Goal: Book appointment/travel/reservation

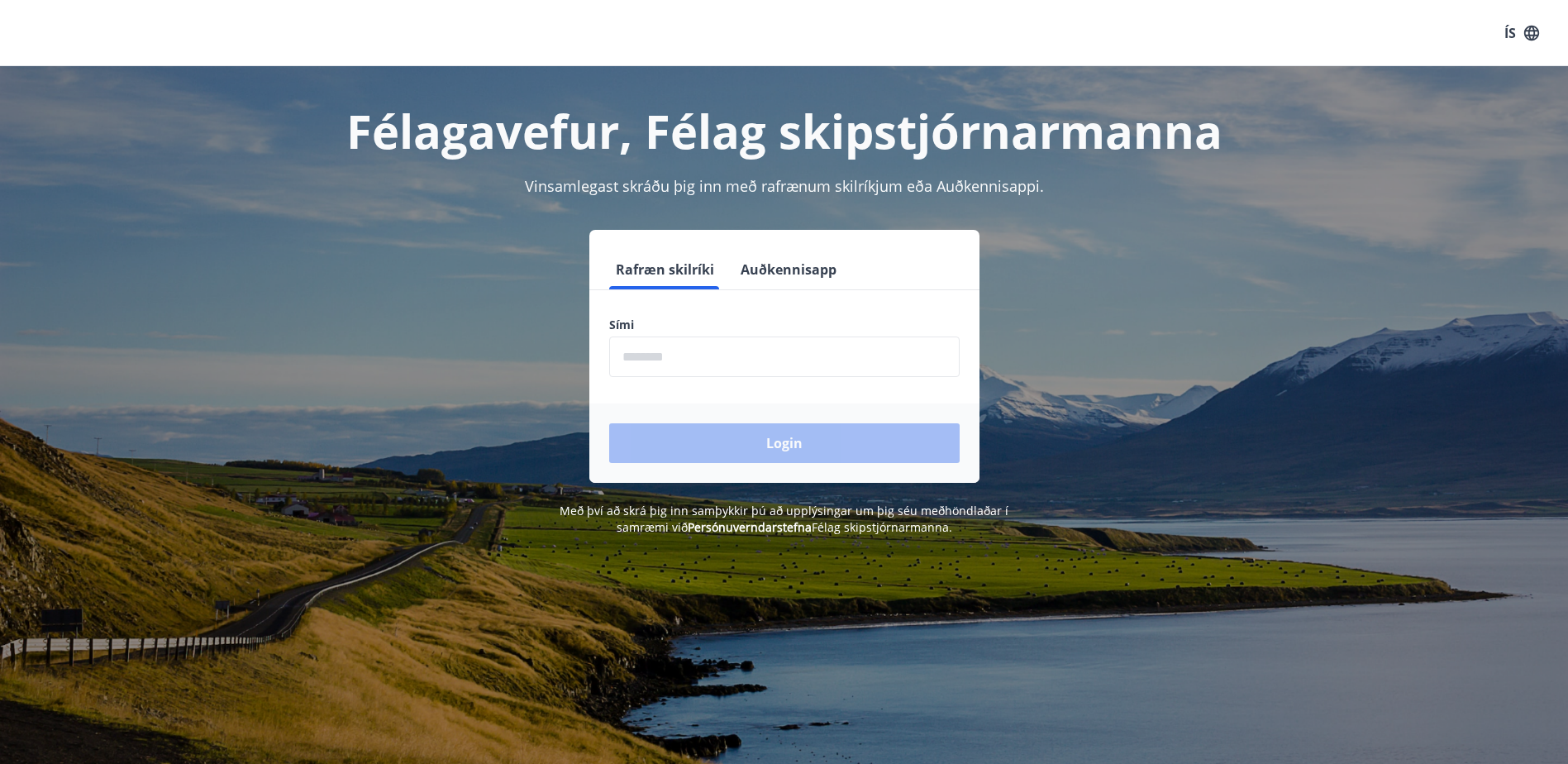
click at [636, 359] on input "phone" at bounding box center [784, 357] width 350 height 40
type input "********"
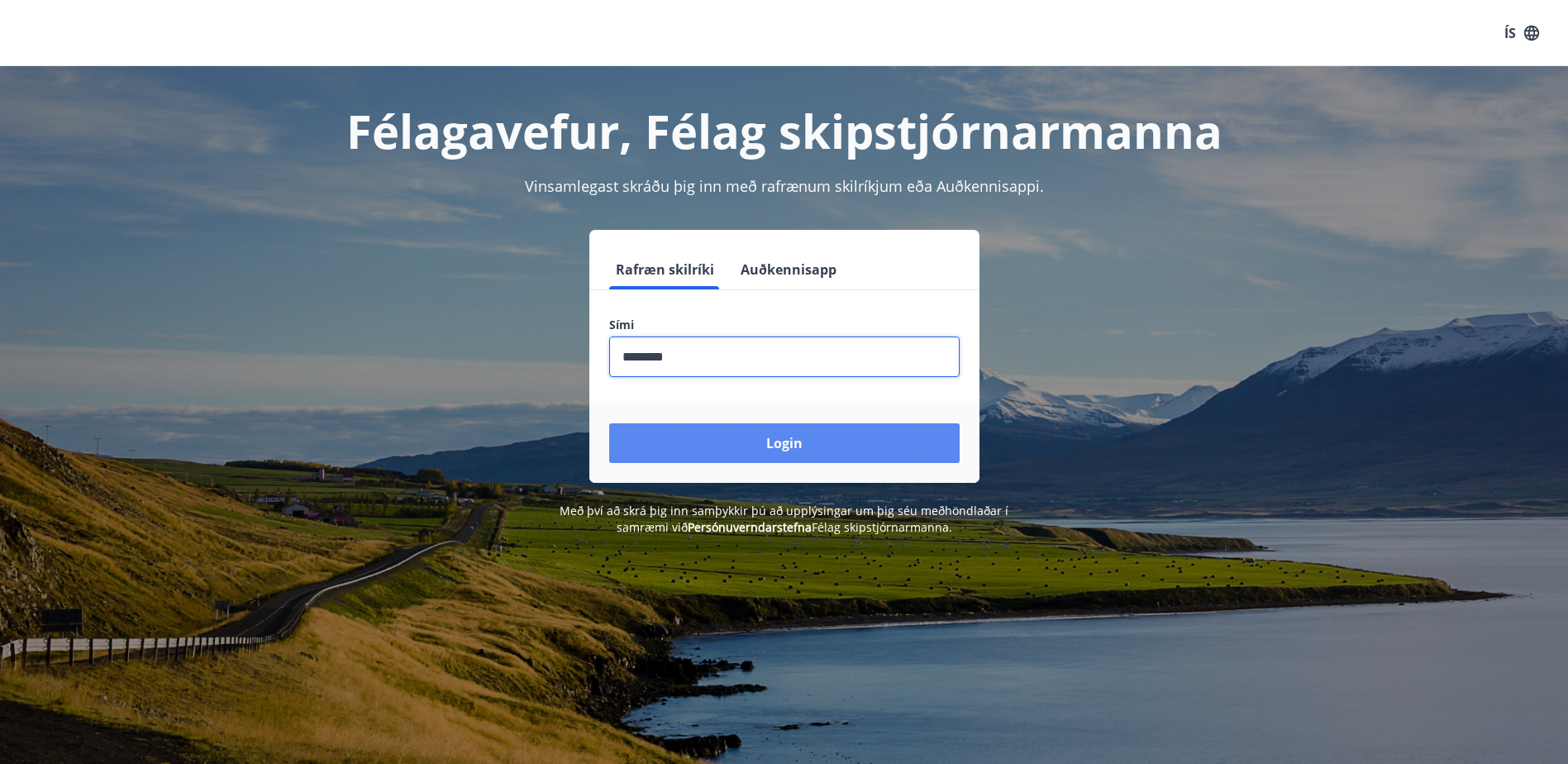
click at [792, 456] on button "Login" at bounding box center [784, 442] width 350 height 39
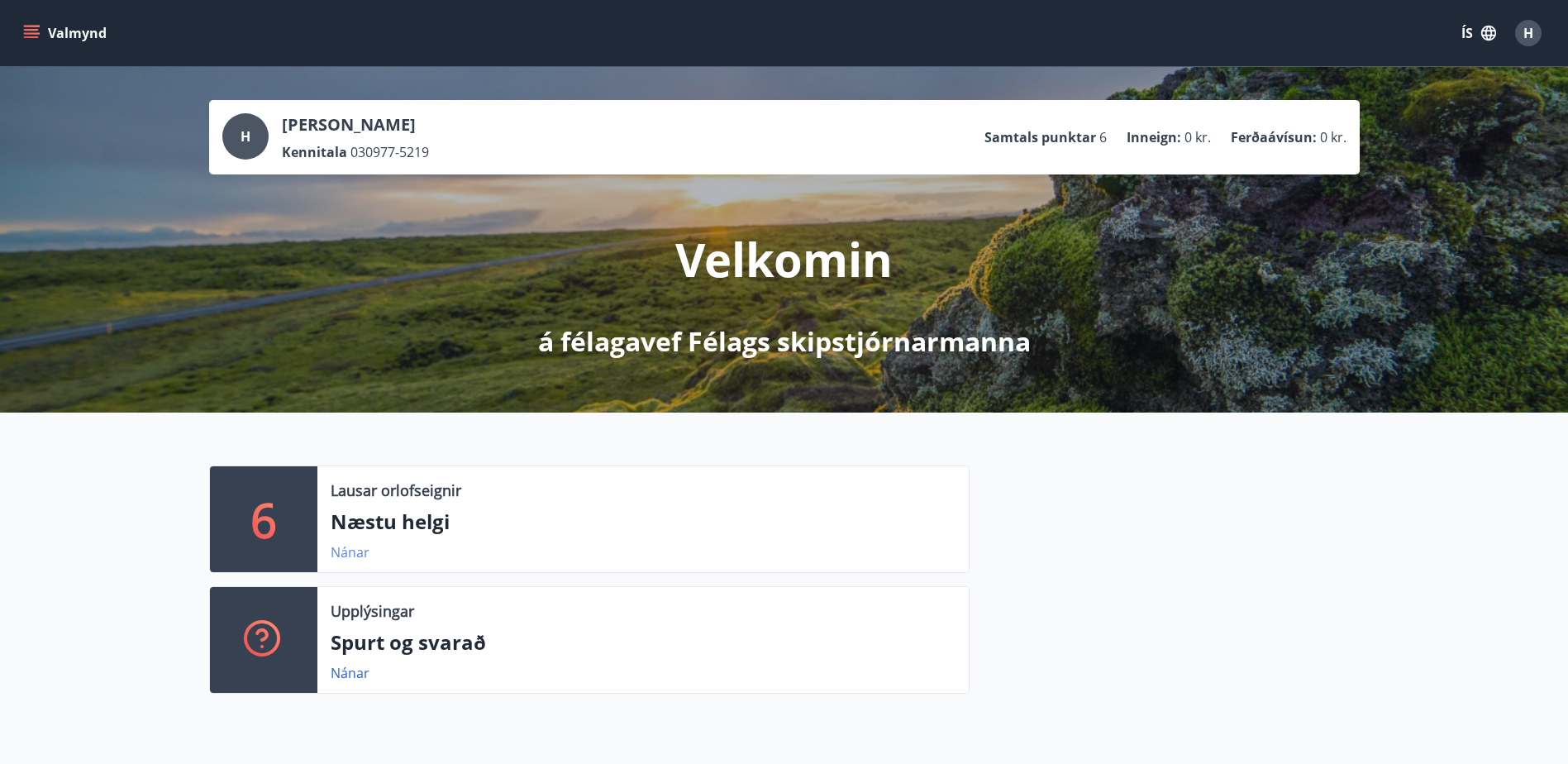
click at [357, 548] on link "Nánar" at bounding box center [350, 552] width 39 height 18
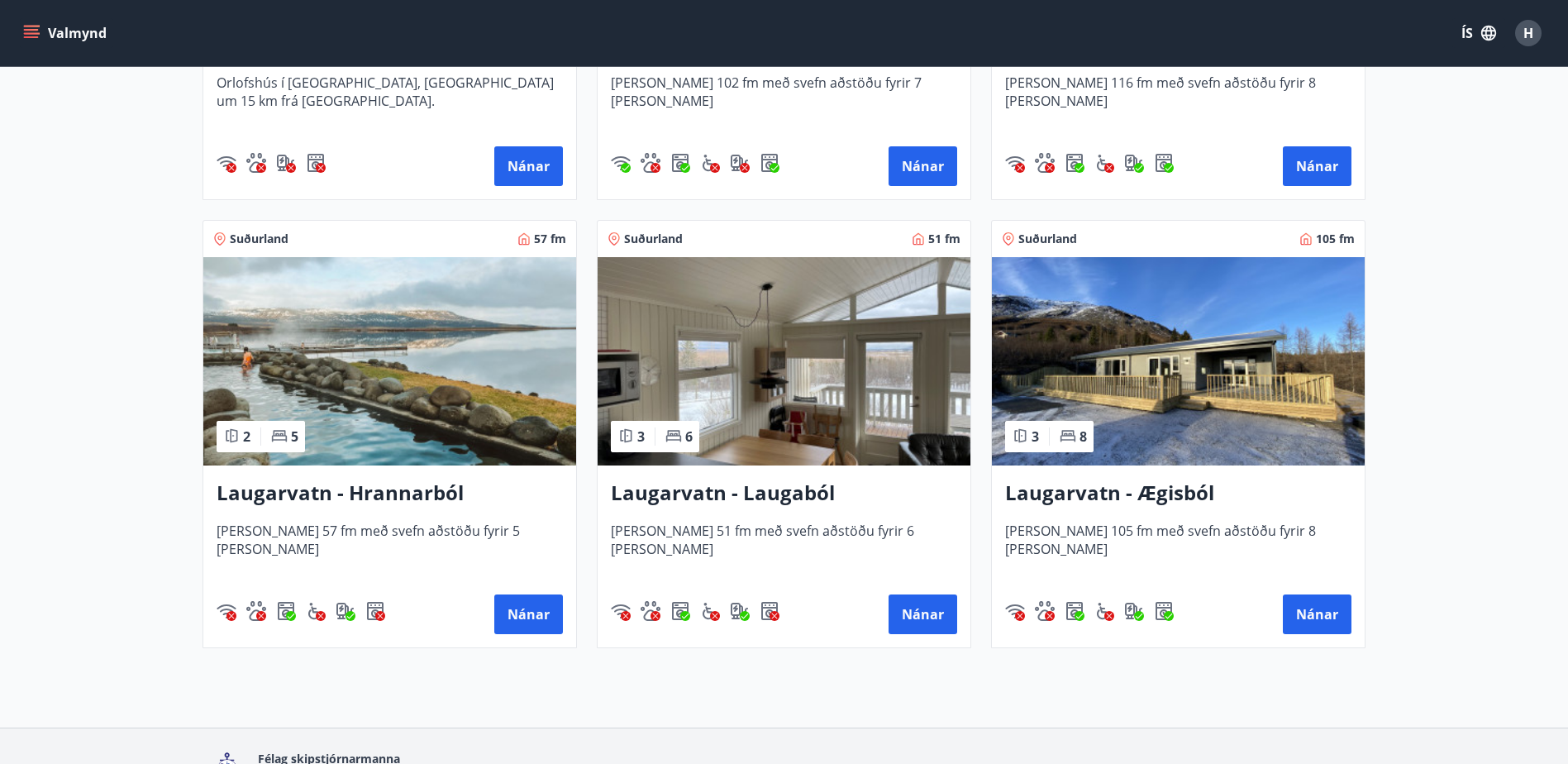
scroll to position [661, 0]
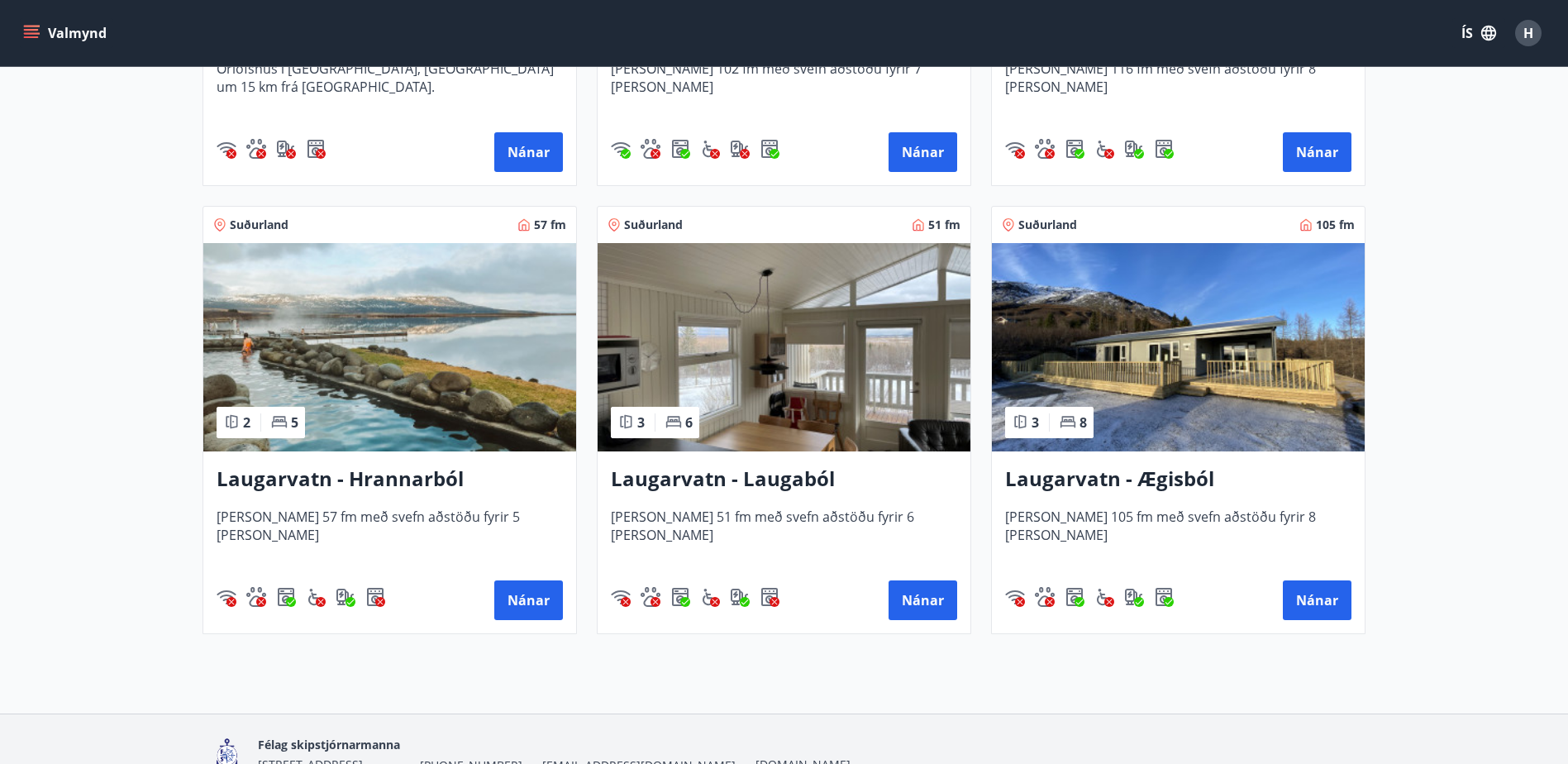
click at [1105, 480] on h3 "Laugarvatn - Ægisból" at bounding box center [1178, 479] width 346 height 30
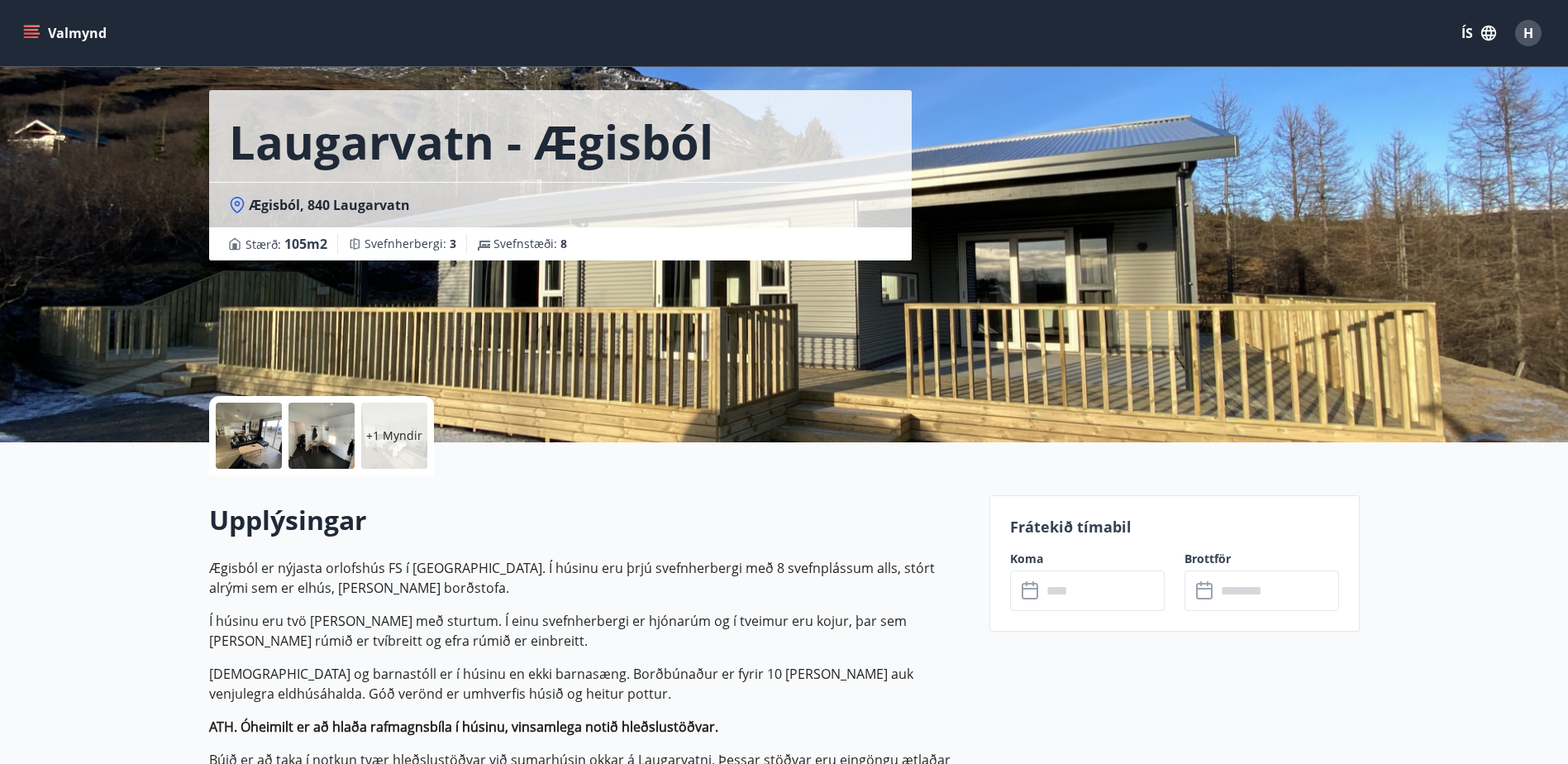
scroll to position [83, 0]
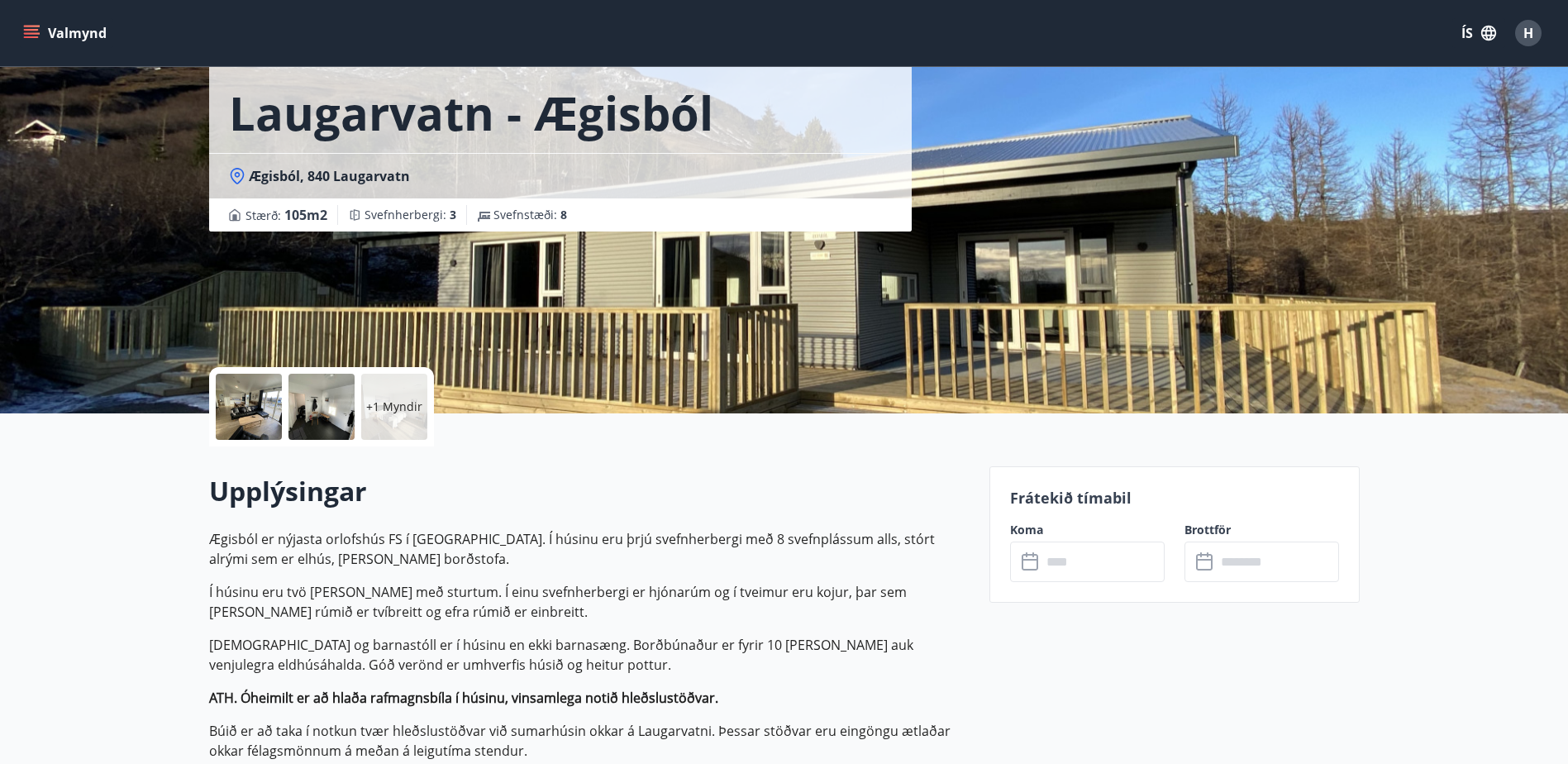
click at [1069, 567] on input "text" at bounding box center [1103, 561] width 123 height 40
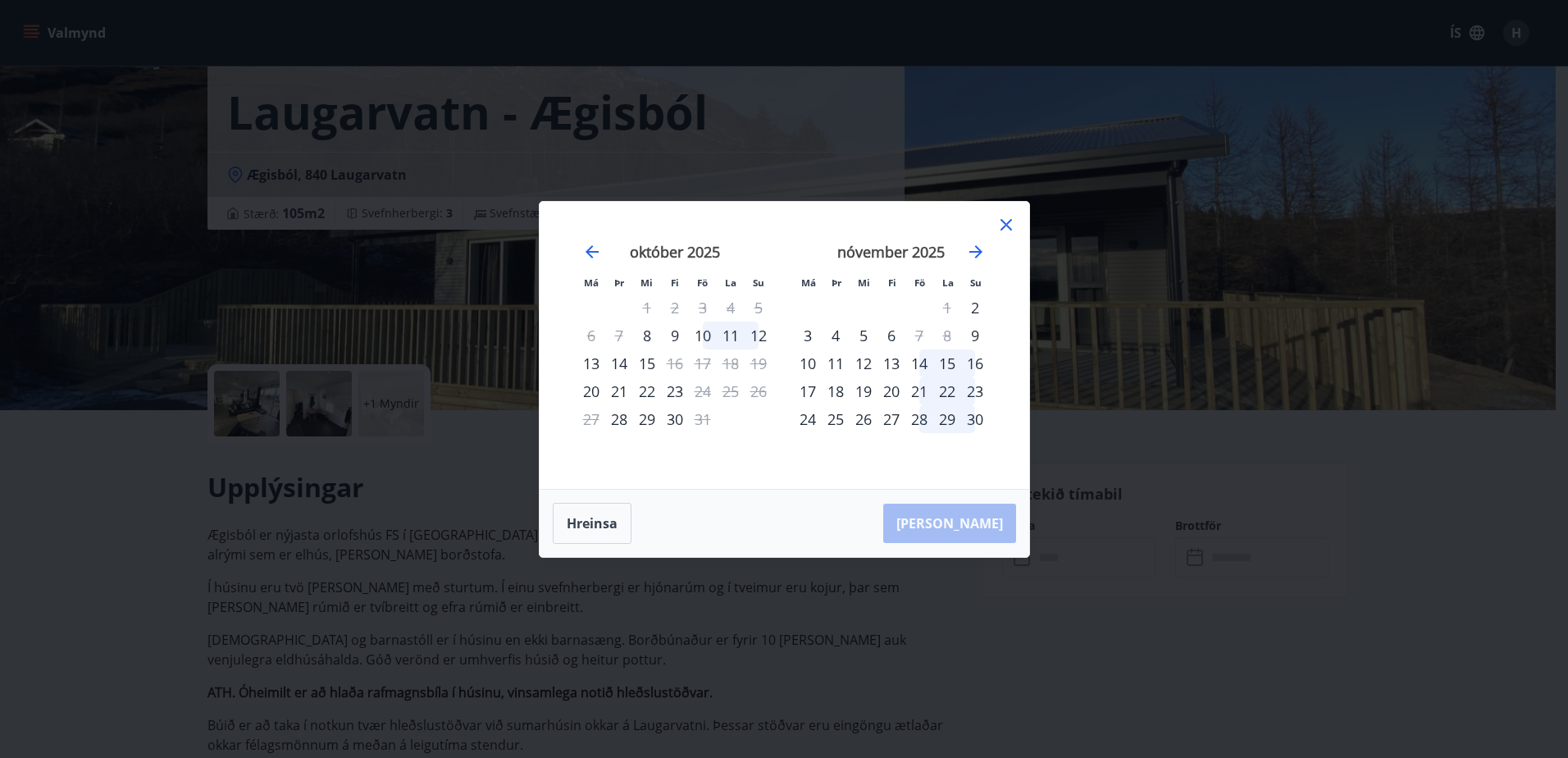
click at [1003, 224] on icon at bounding box center [1007, 224] width 20 height 20
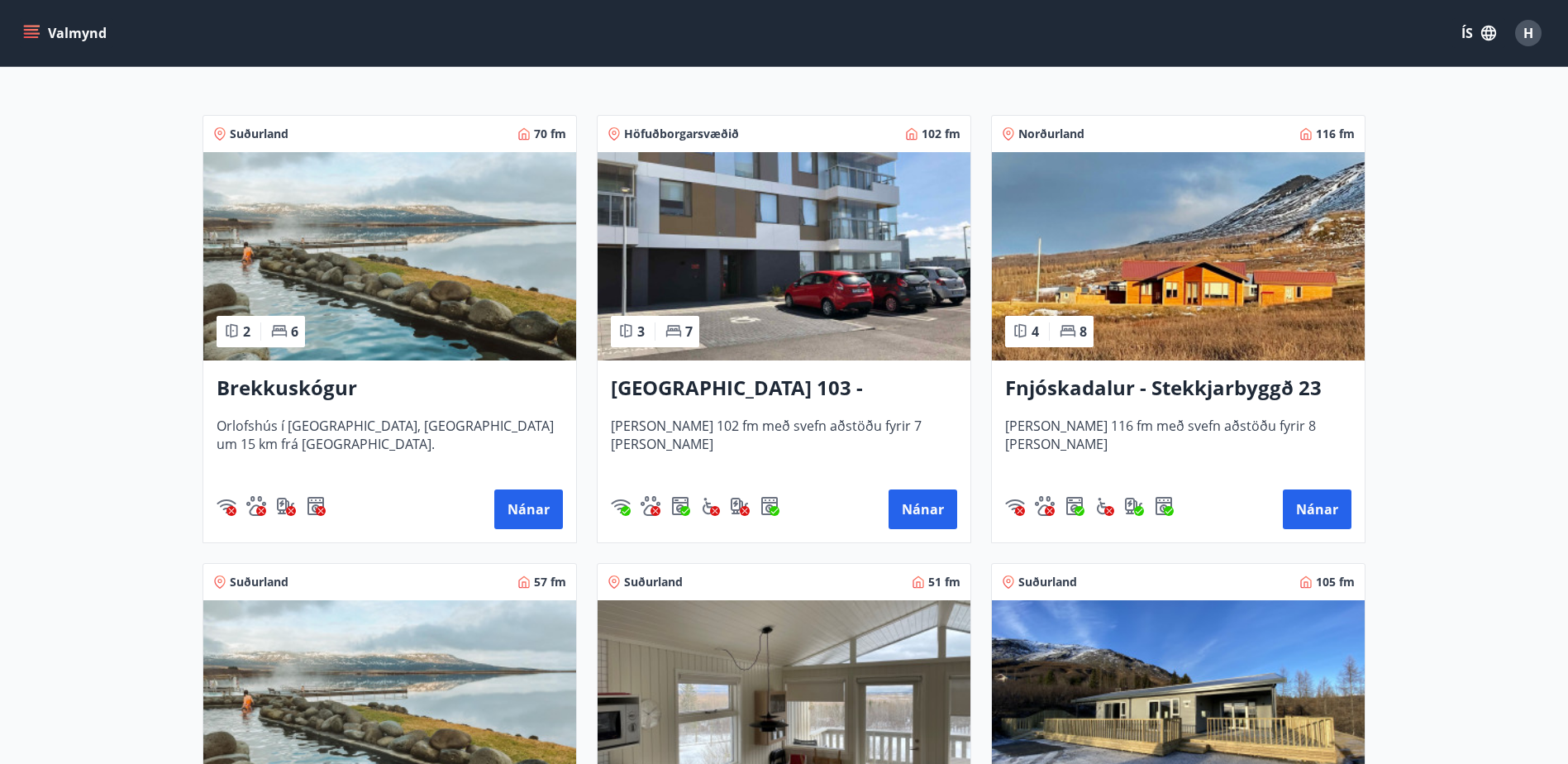
scroll to position [337, 0]
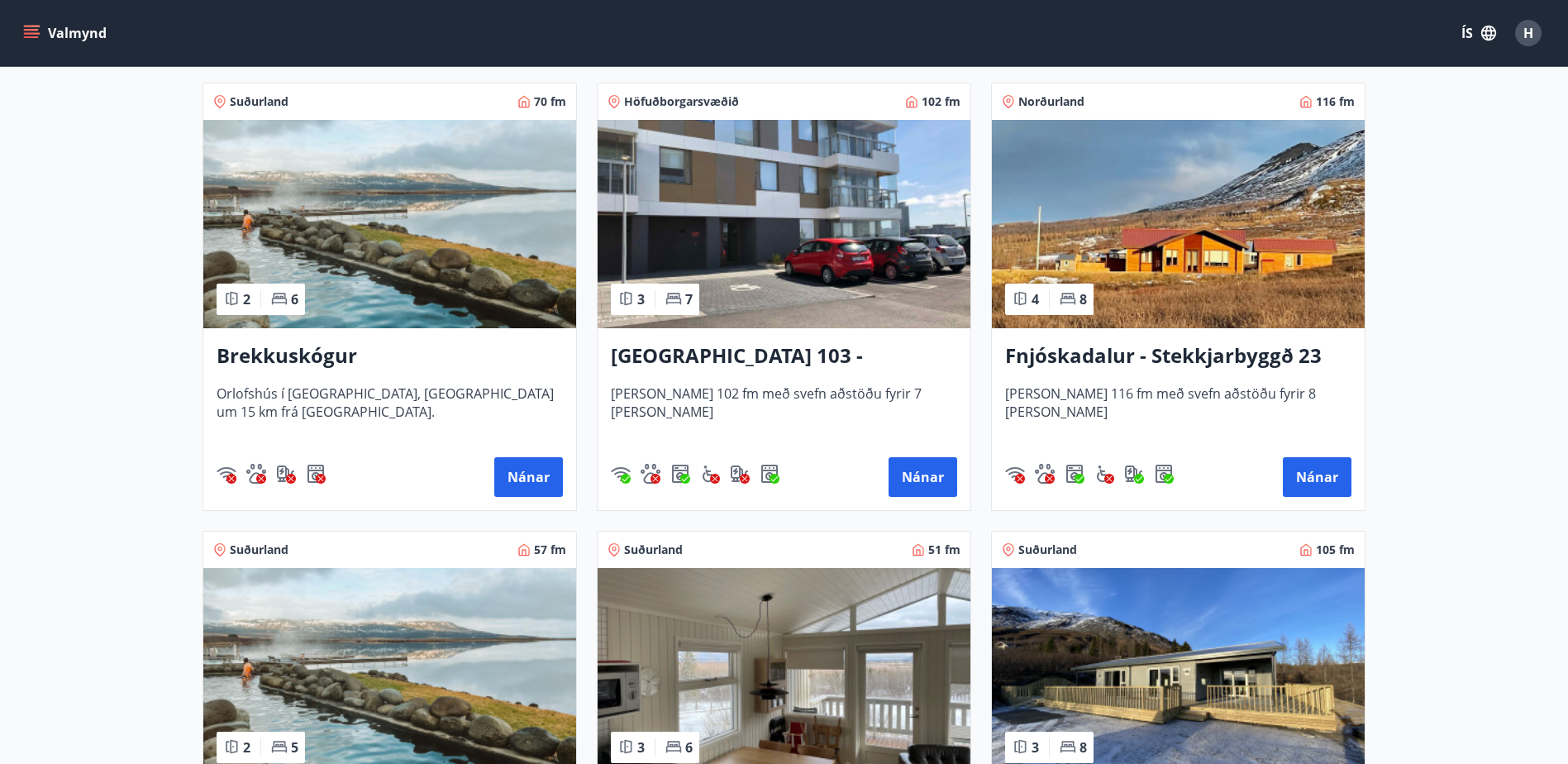
click at [1270, 354] on h3 "Fnjóskadalur - Stekkjarbyggð 23" at bounding box center [1178, 356] width 346 height 30
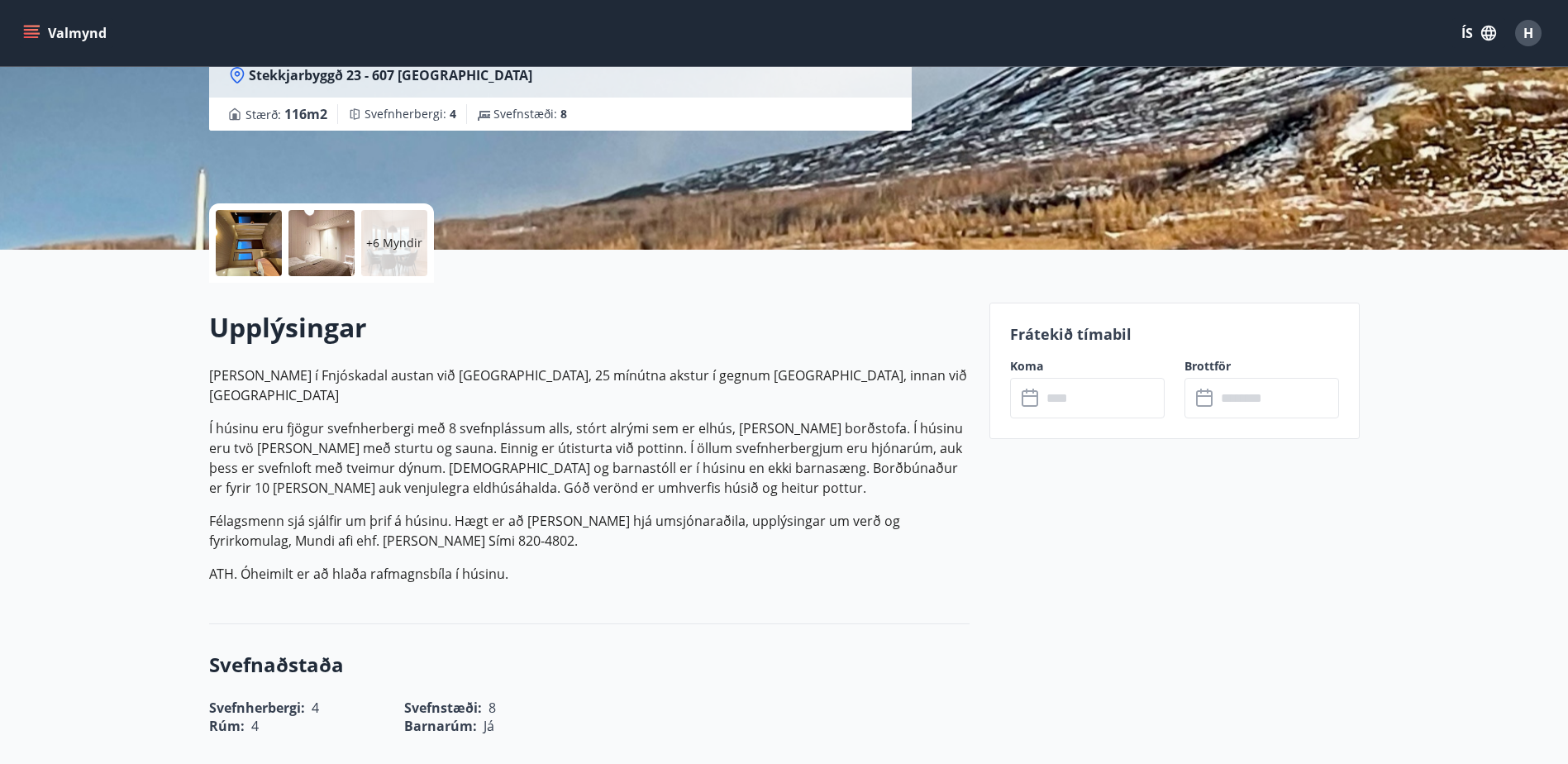
scroll to position [248, 0]
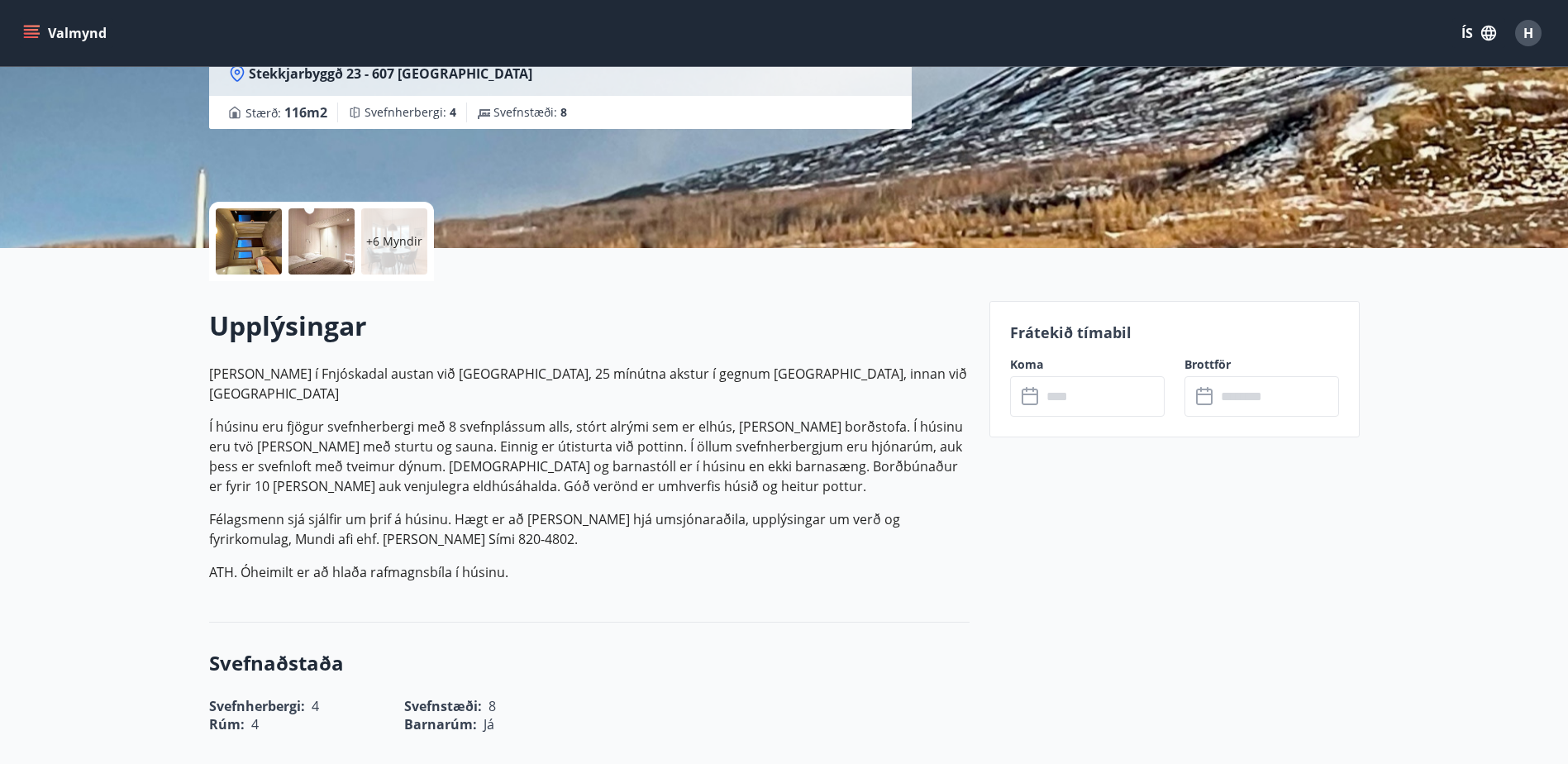
click at [1106, 394] on input "text" at bounding box center [1103, 396] width 123 height 40
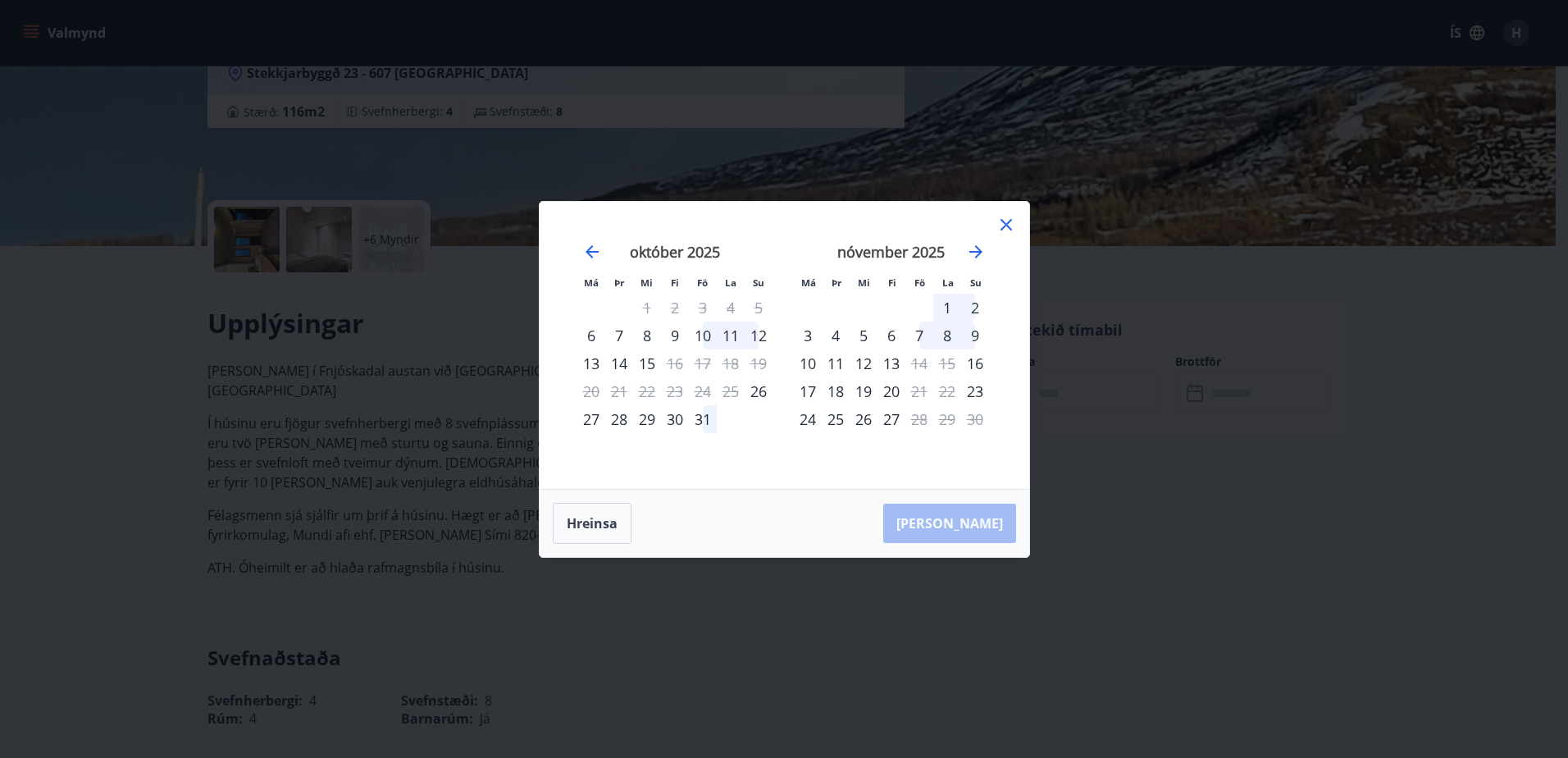
click at [1002, 223] on icon at bounding box center [1007, 224] width 20 height 20
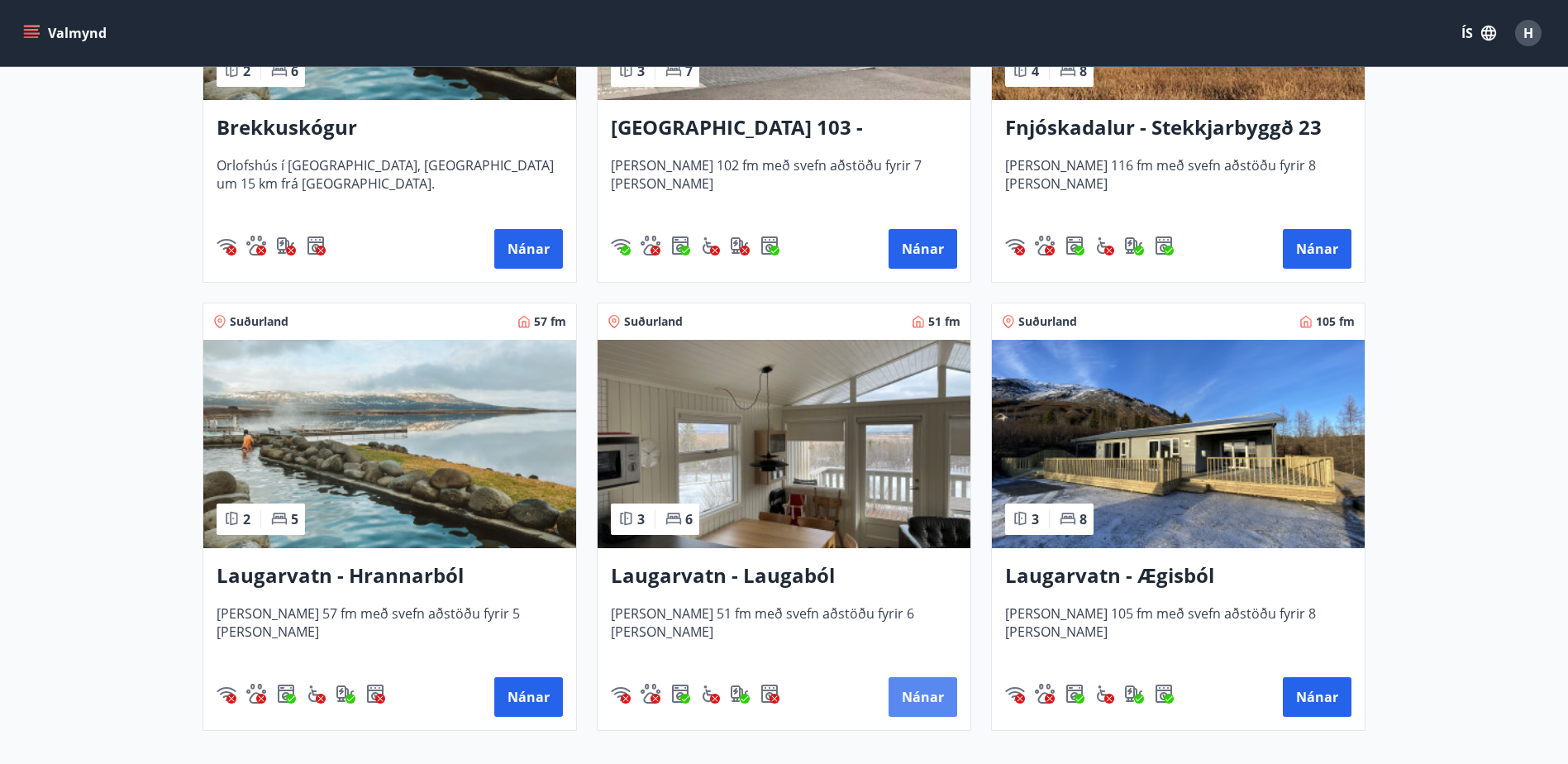
scroll to position [254, 0]
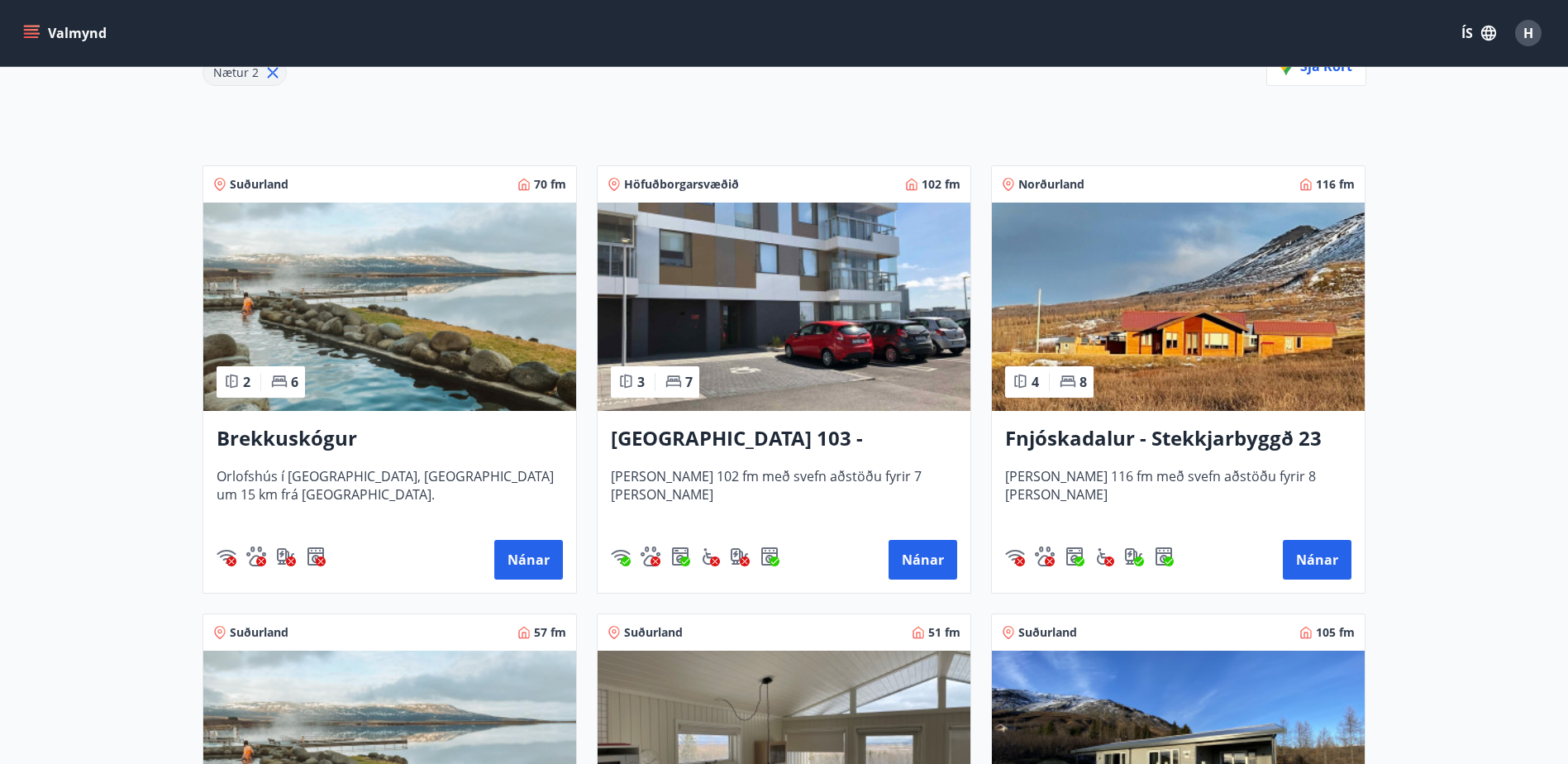
click at [304, 436] on h3 "Brekkuskógur" at bounding box center [389, 439] width 346 height 30
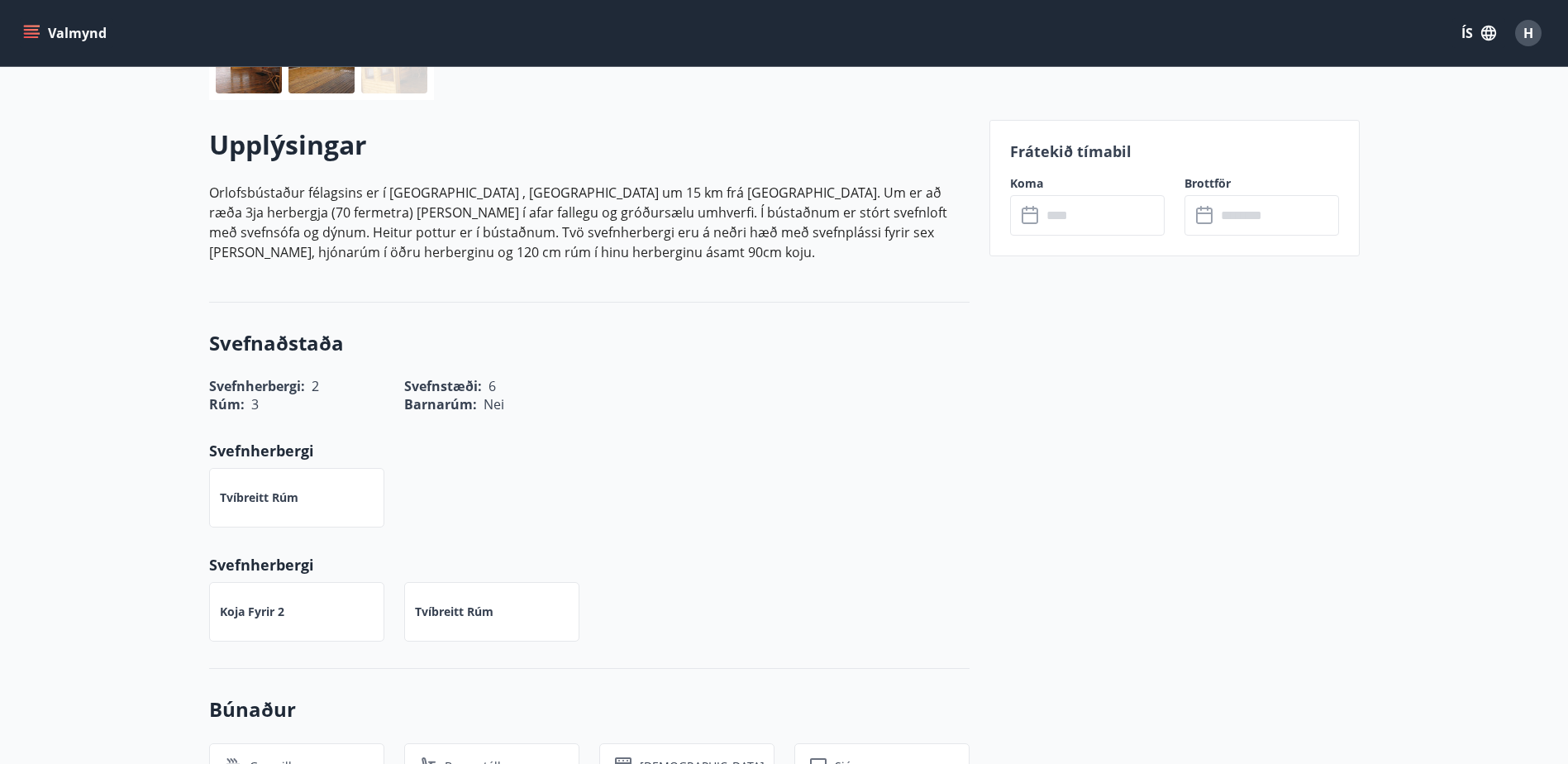
scroll to position [413, 0]
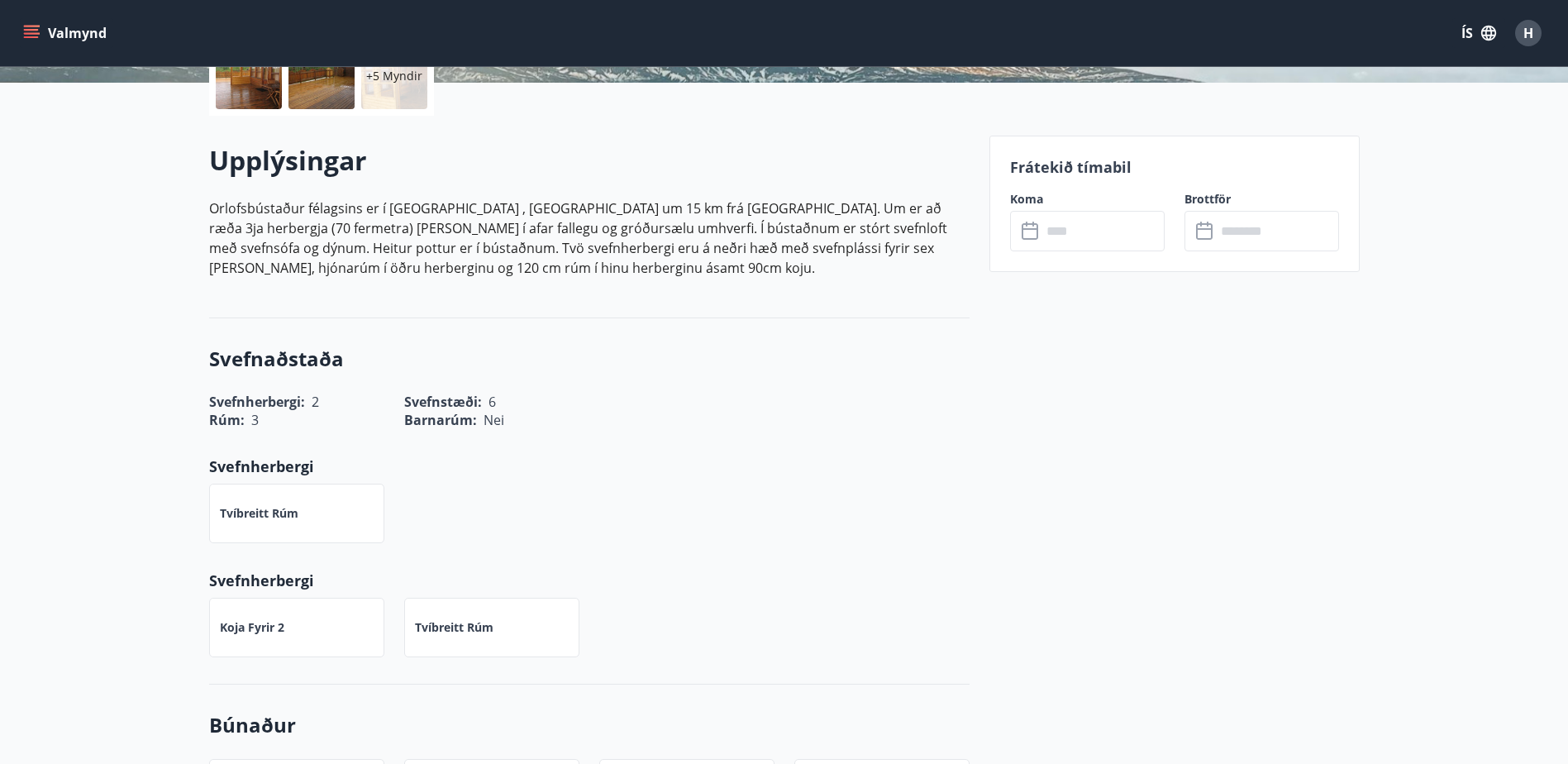
click at [1064, 238] on input "text" at bounding box center [1103, 231] width 123 height 40
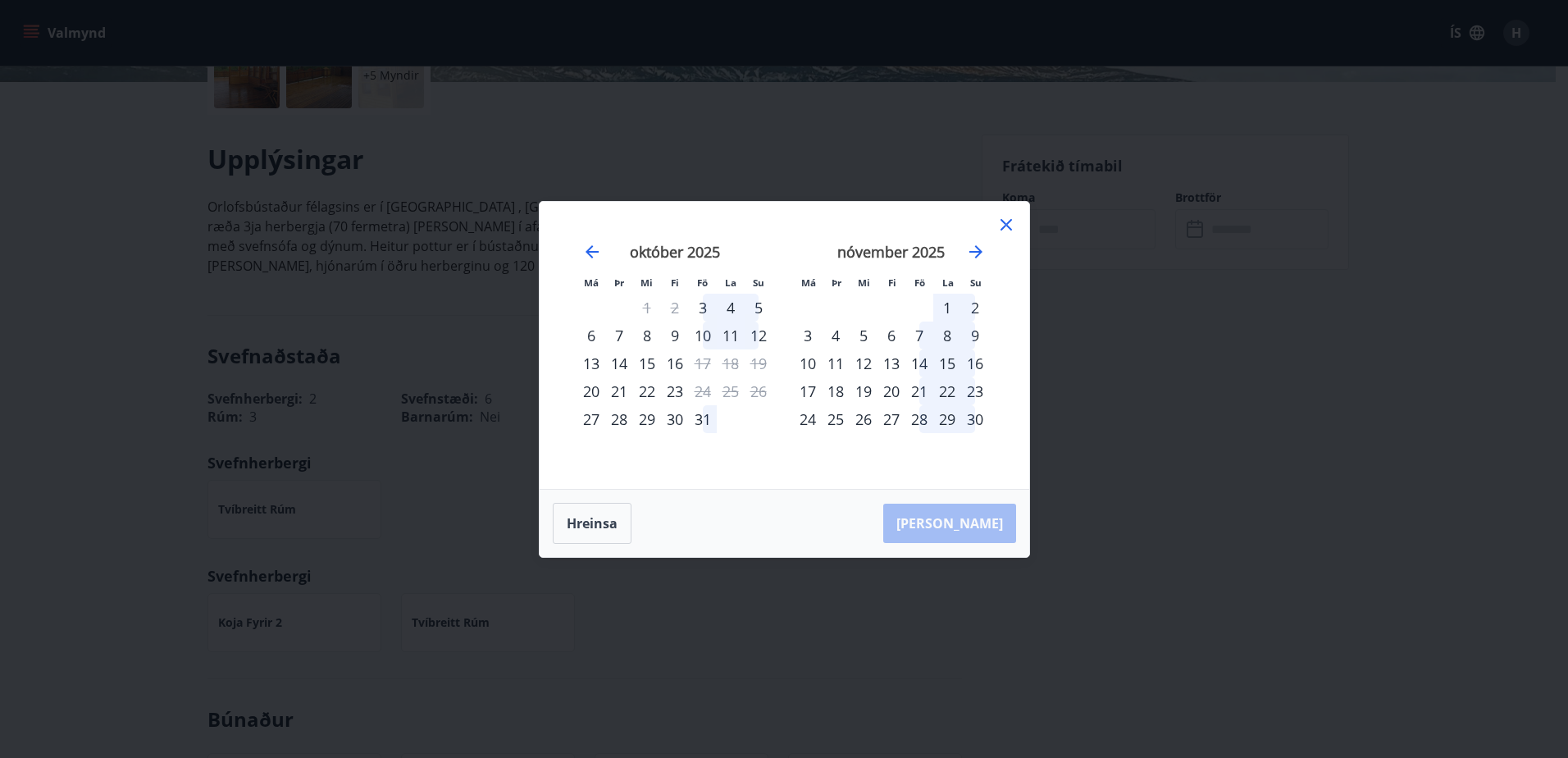
click at [1002, 220] on icon at bounding box center [1007, 224] width 20 height 20
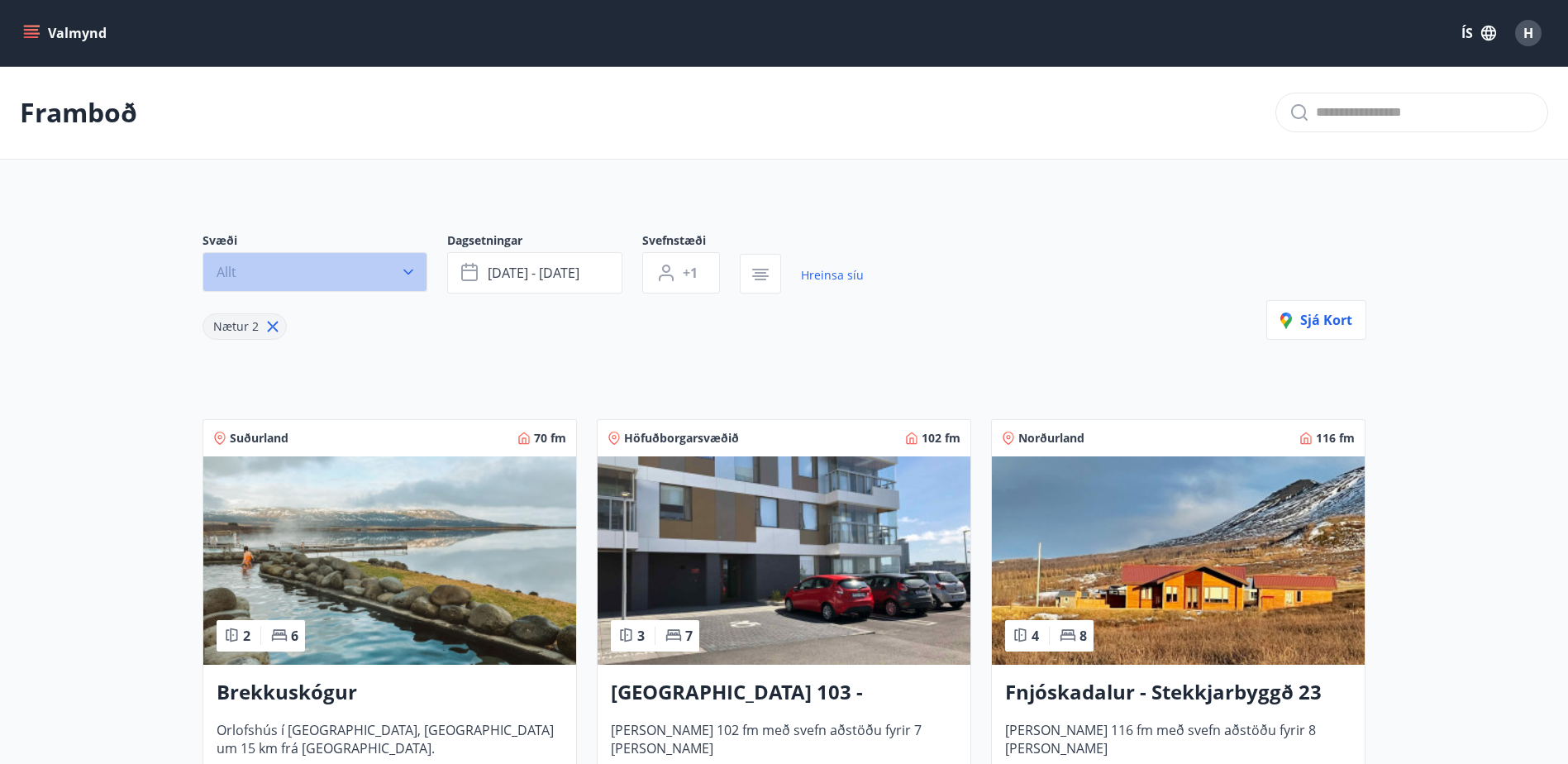
click at [410, 274] on icon "button" at bounding box center [408, 272] width 17 height 17
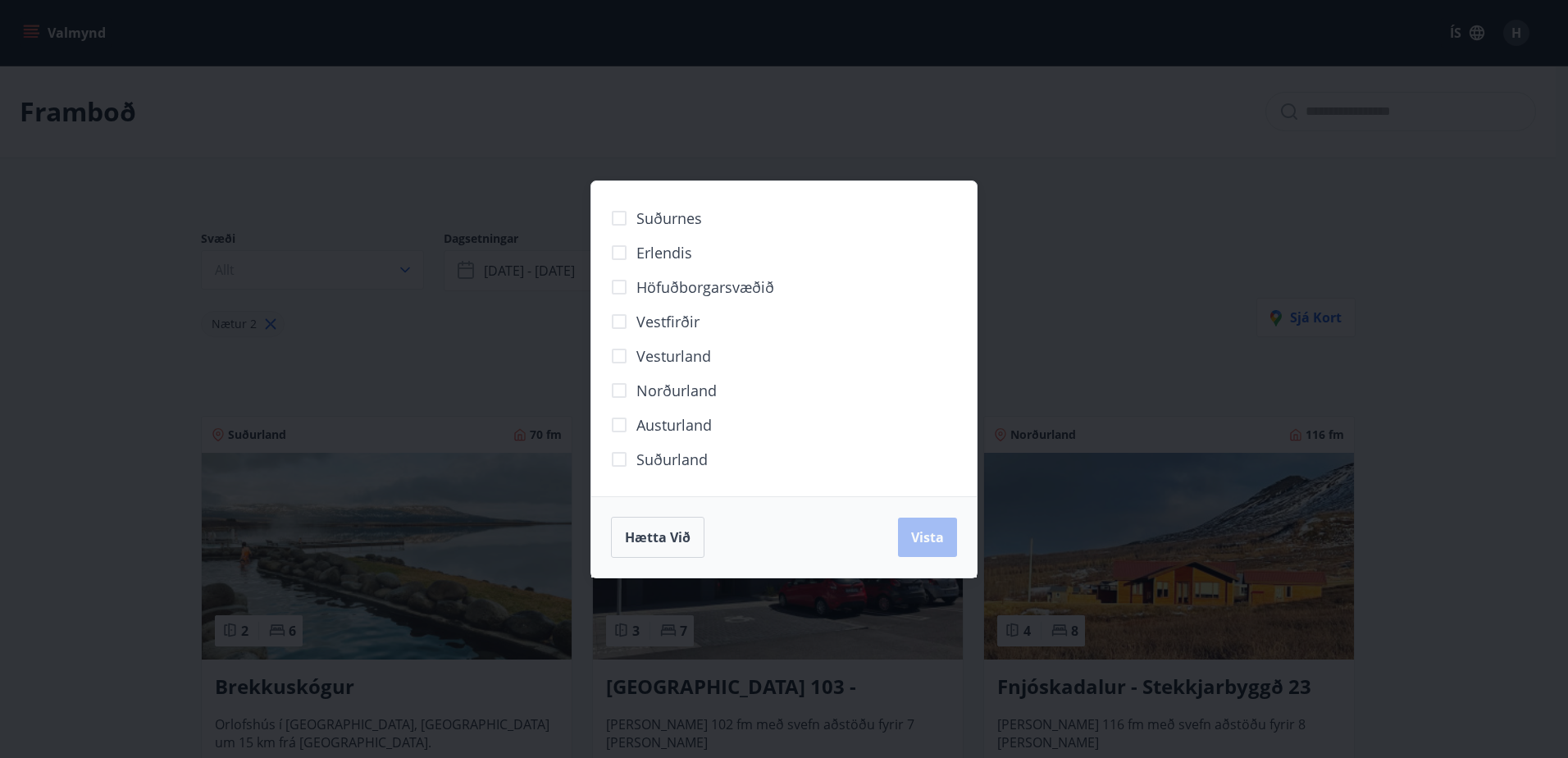
click at [415, 364] on div "Suðurnes Erlendis Höfuðborgarsvæðið [GEOGRAPHIC_DATA] [GEOGRAPHIC_DATA] [GEOGRA…" at bounding box center [784, 379] width 1568 height 758
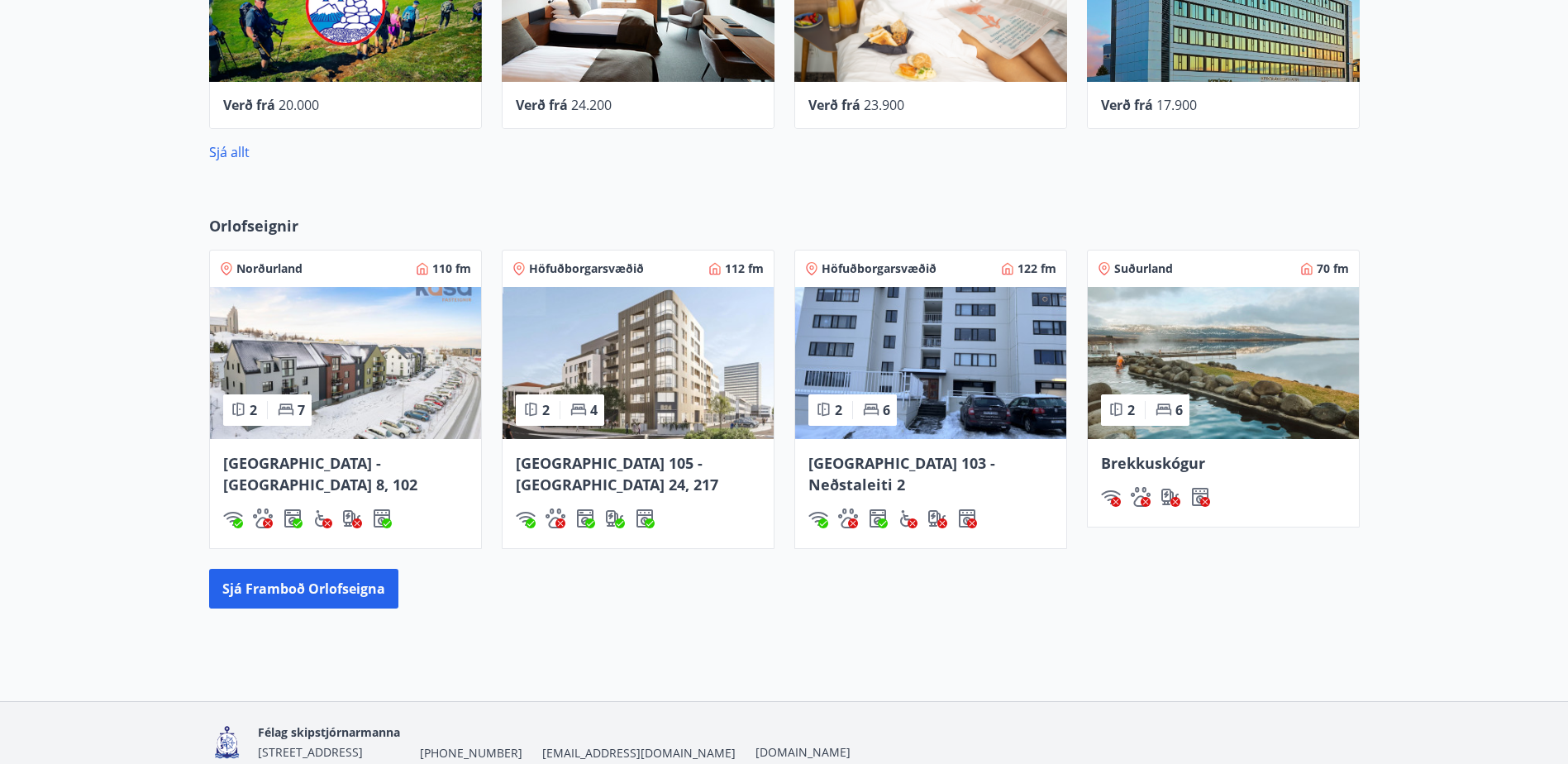
scroll to position [836, 0]
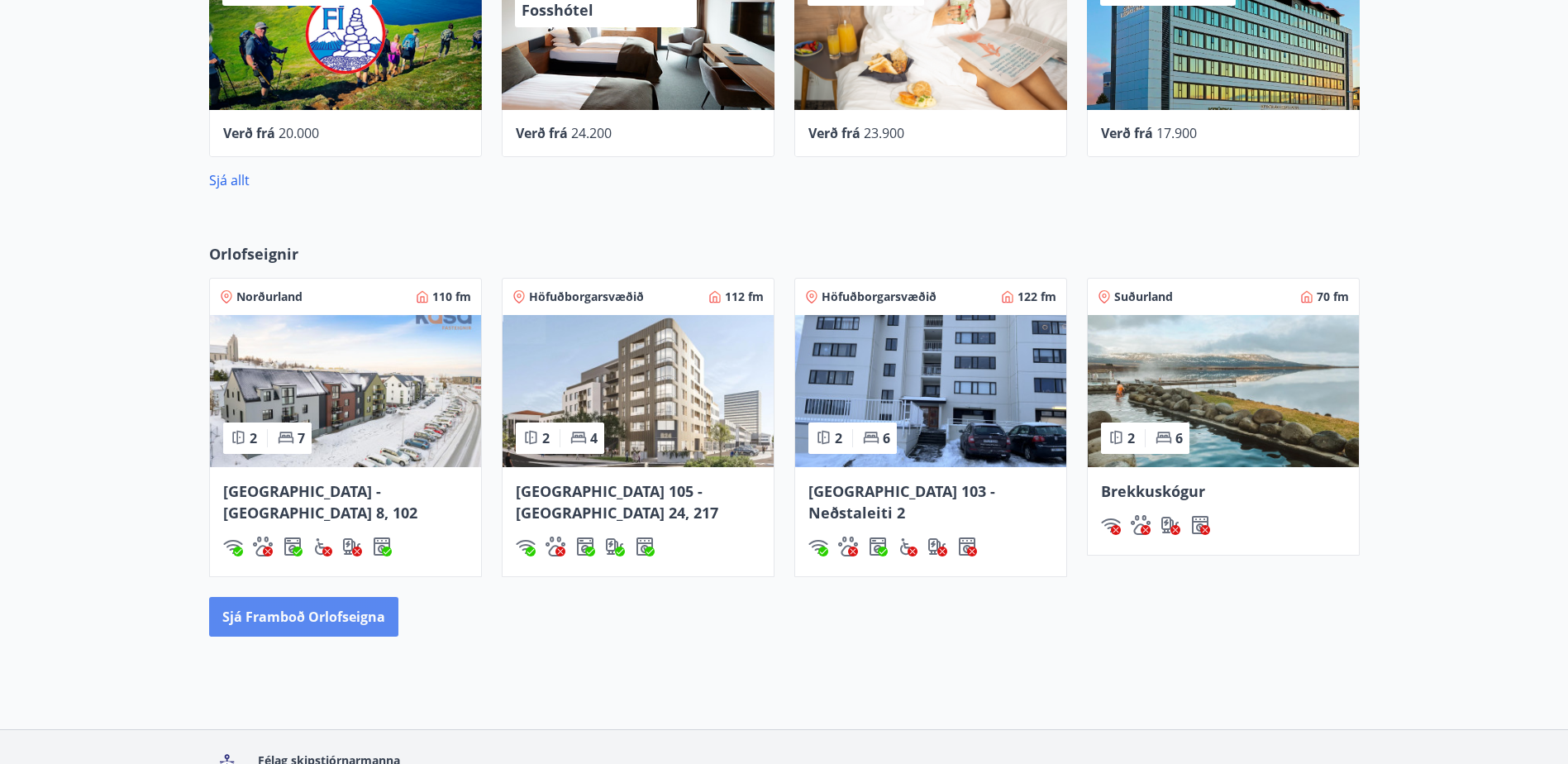
click at [291, 596] on button "Sjá framboð orlofseigna" at bounding box center [304, 616] width 189 height 39
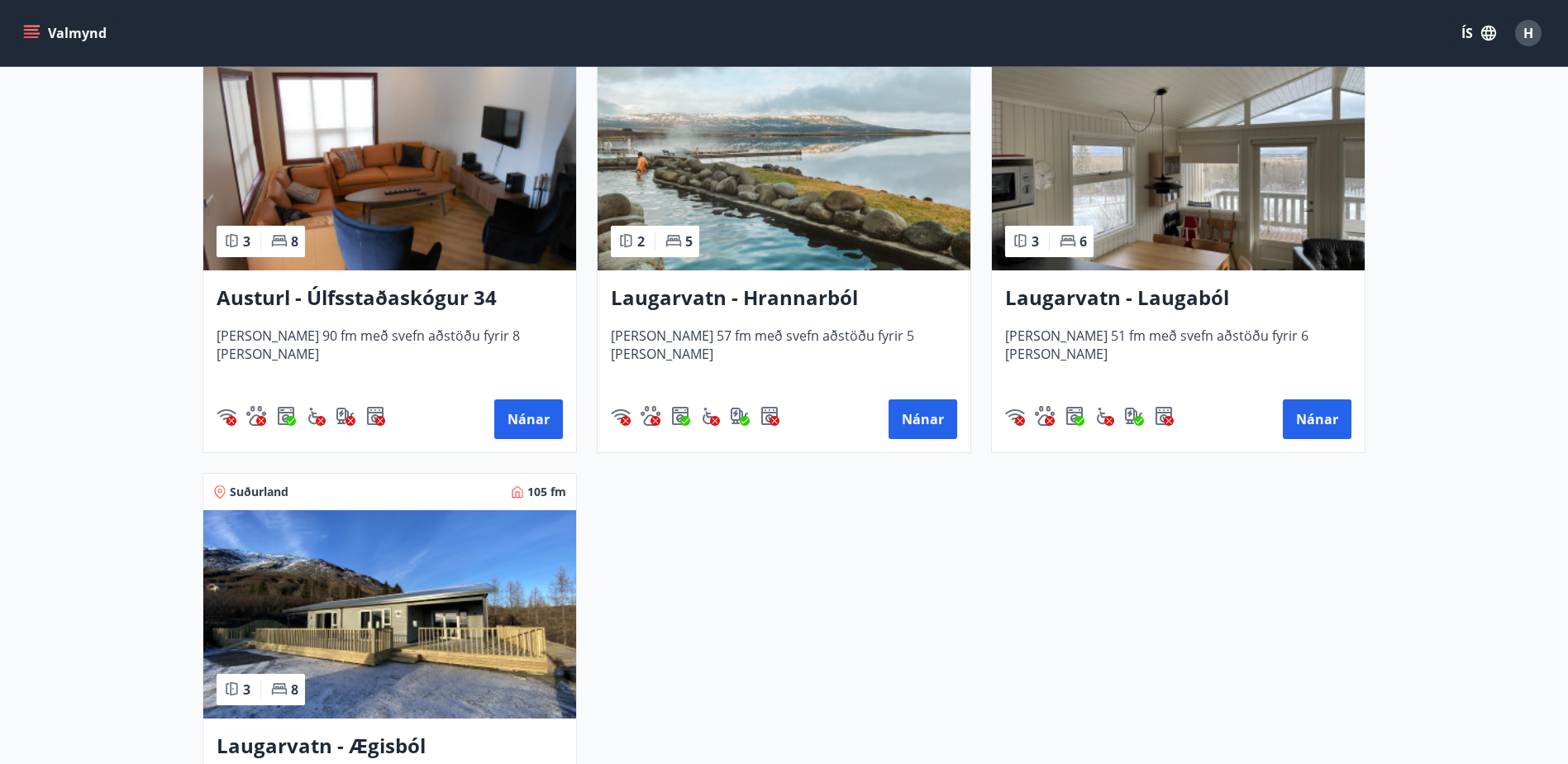
scroll to position [2810, 0]
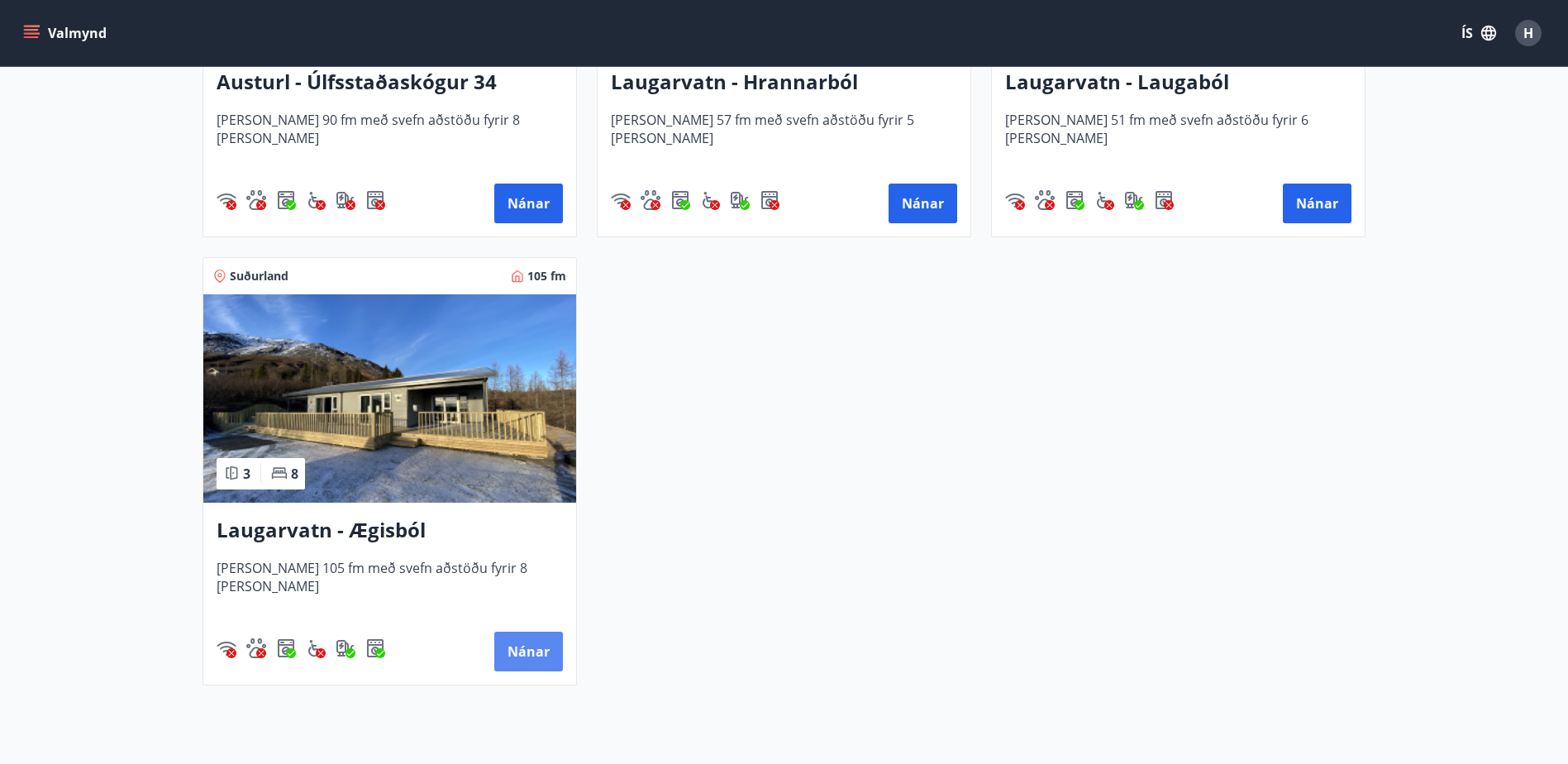
click at [530, 660] on button "Nánar" at bounding box center [529, 651] width 69 height 39
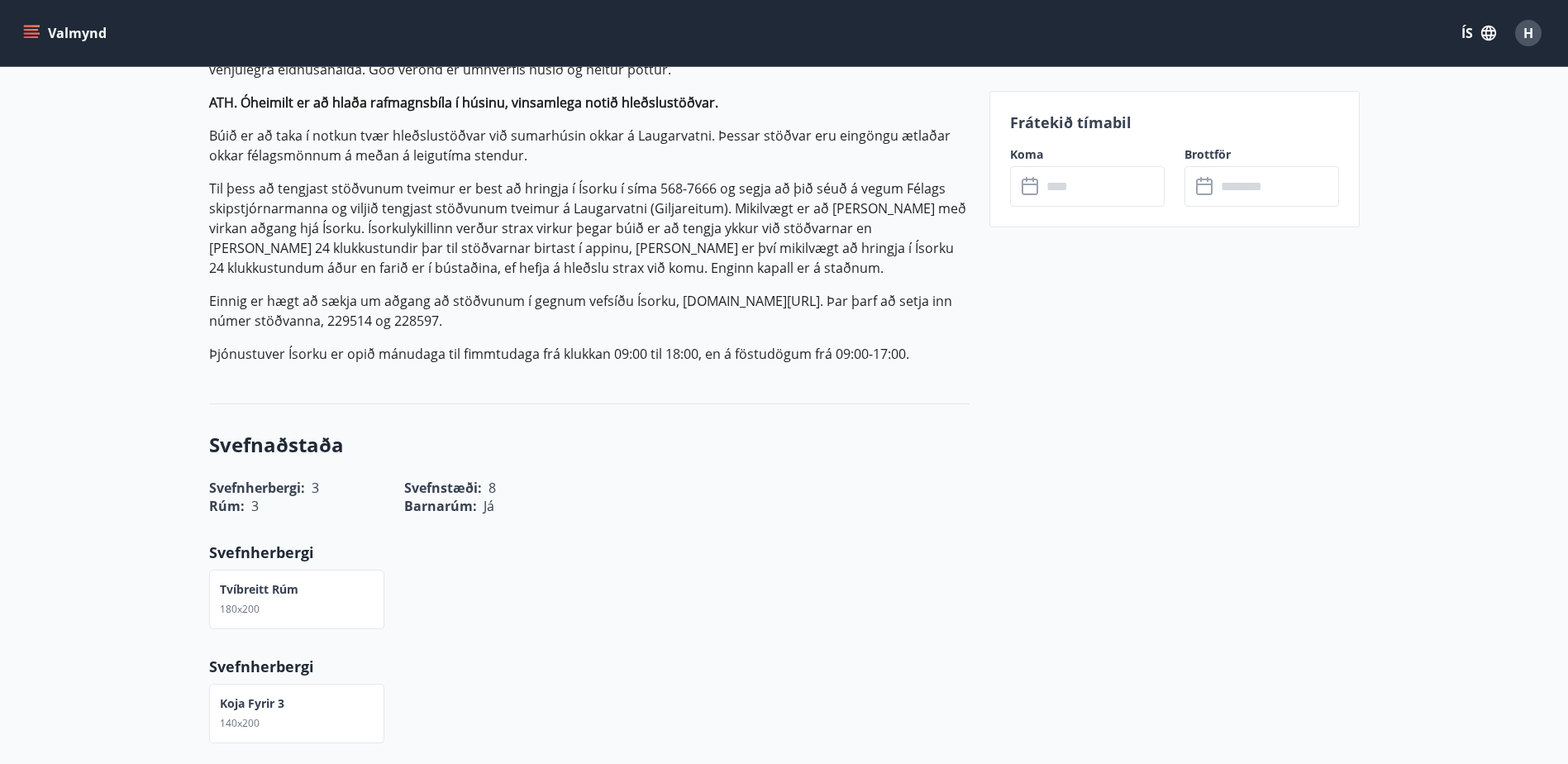
scroll to position [661, 0]
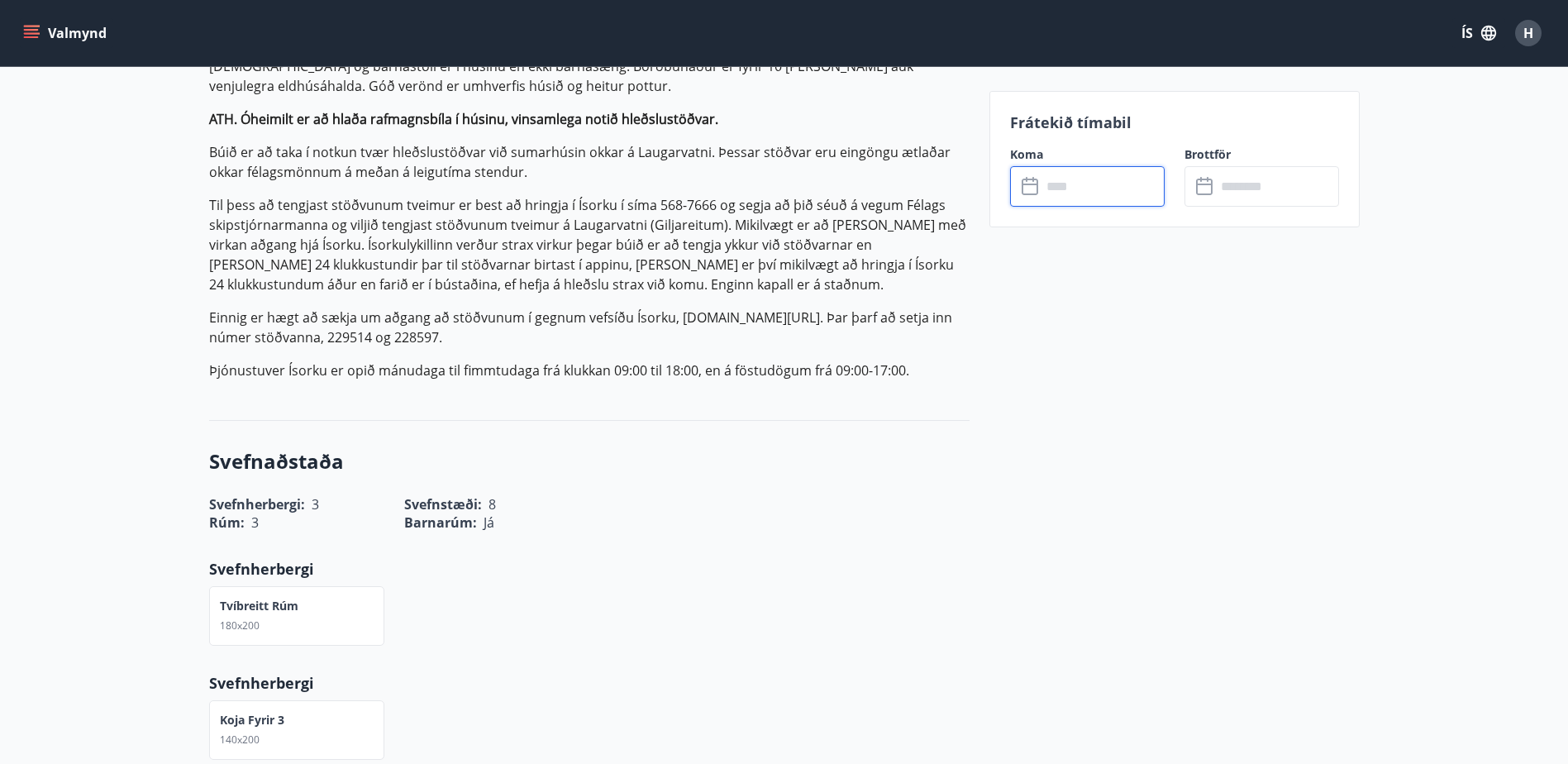
click at [1072, 179] on input "text" at bounding box center [1103, 186] width 123 height 40
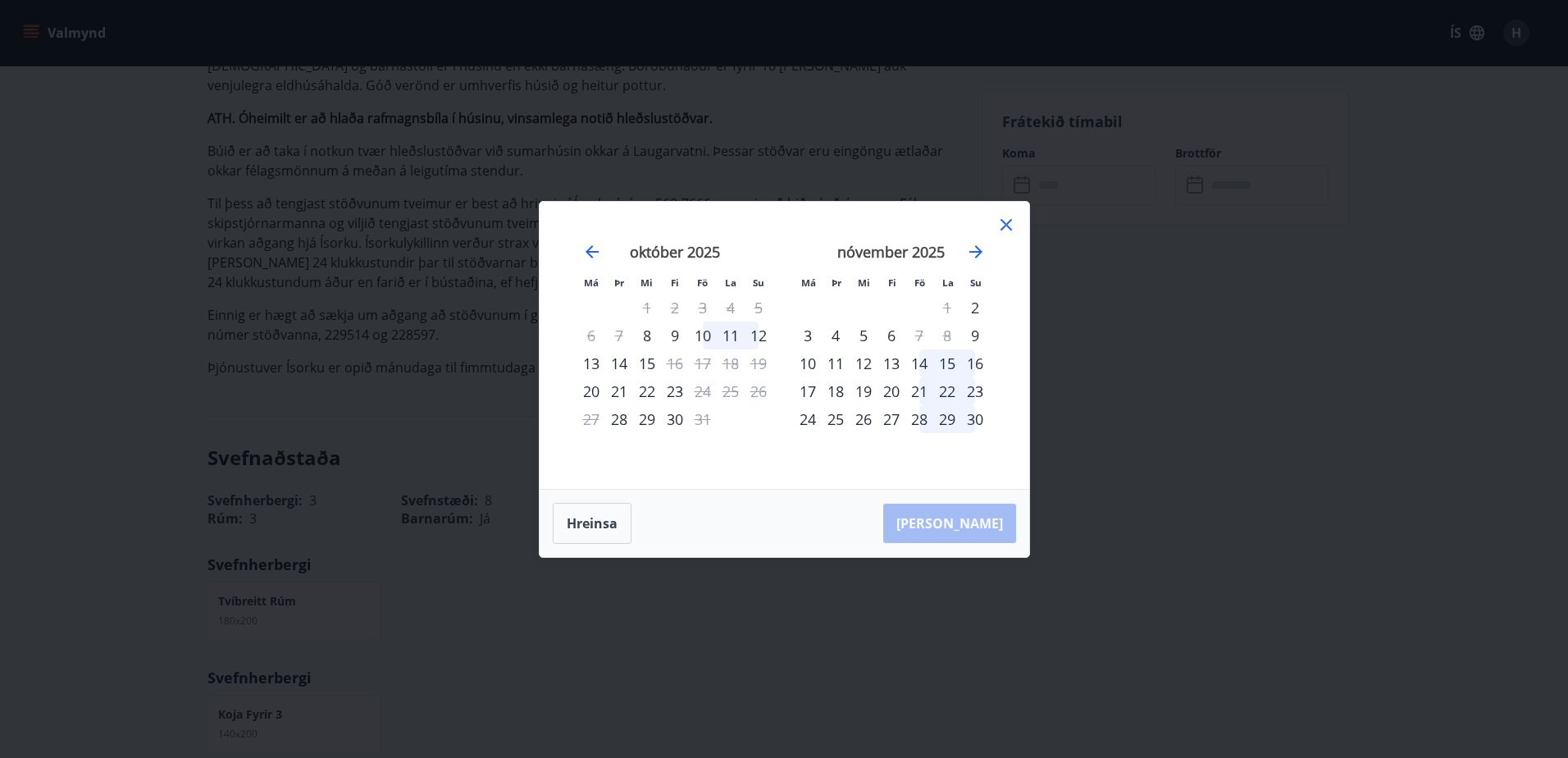
click at [917, 361] on div "14" at bounding box center [920, 363] width 28 height 28
click at [979, 359] on div "16" at bounding box center [975, 363] width 28 height 28
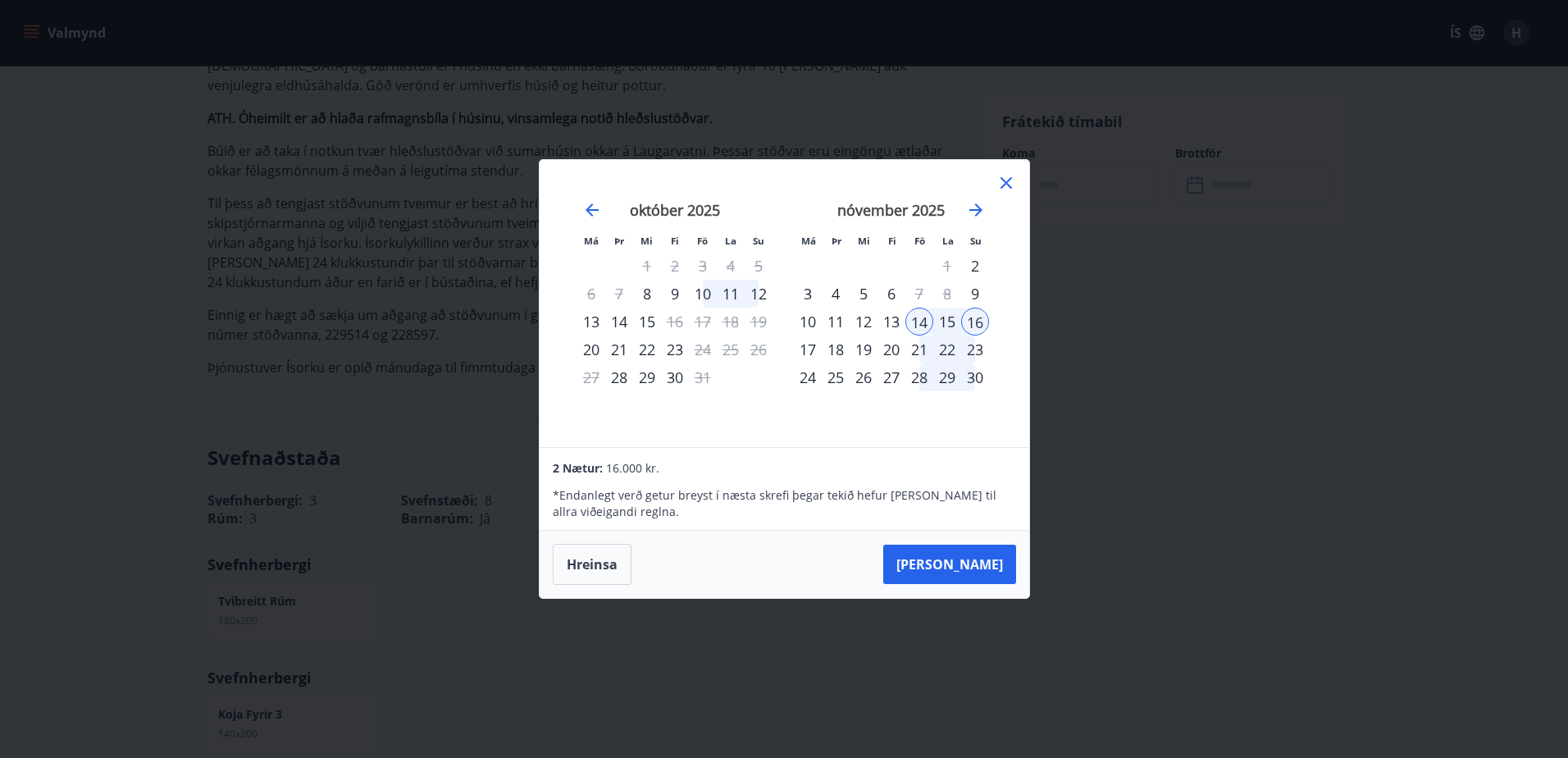
click at [703, 293] on div "10" at bounding box center [703, 293] width 28 height 28
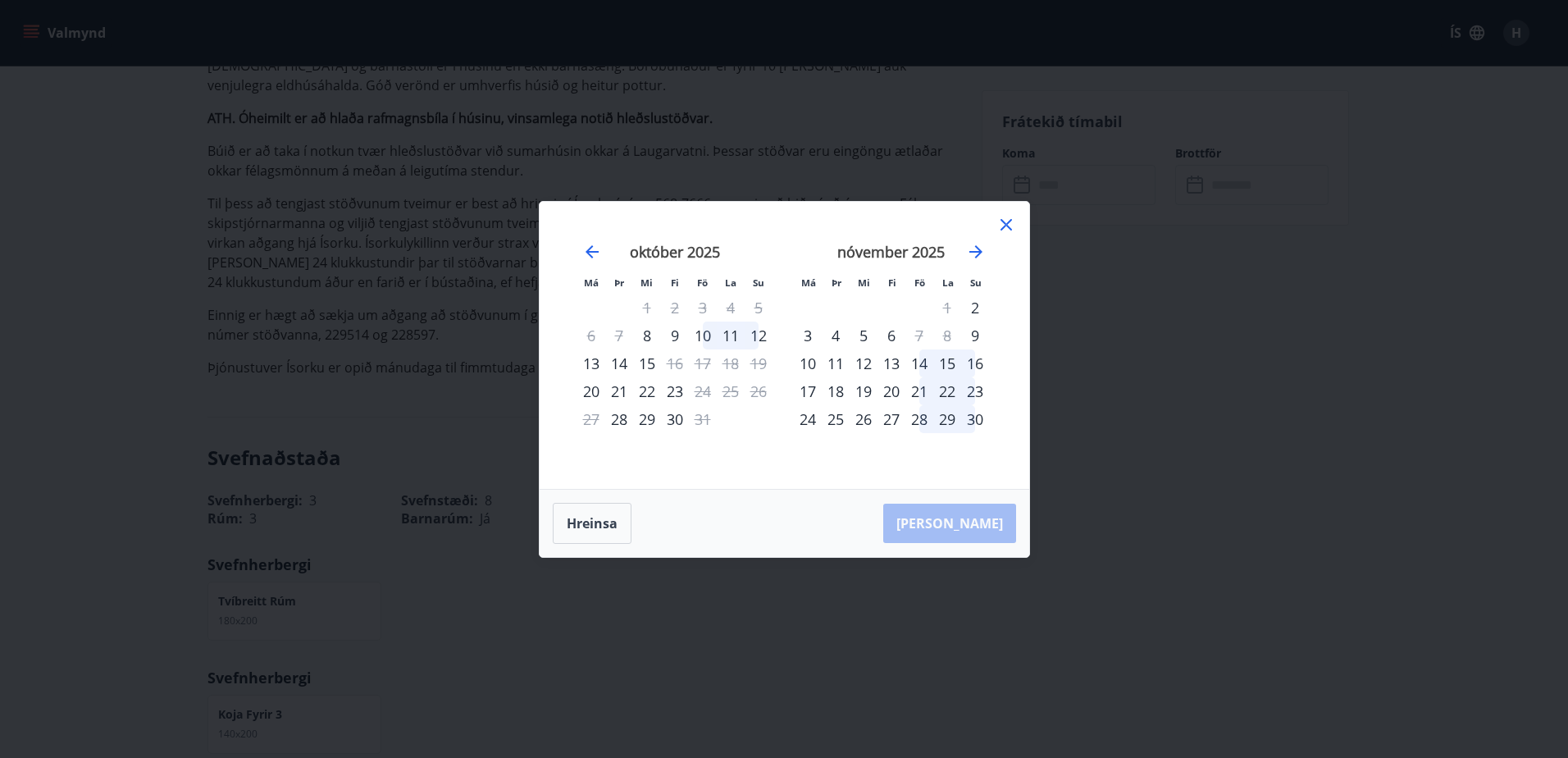
click at [1002, 227] on icon at bounding box center [1007, 224] width 20 height 20
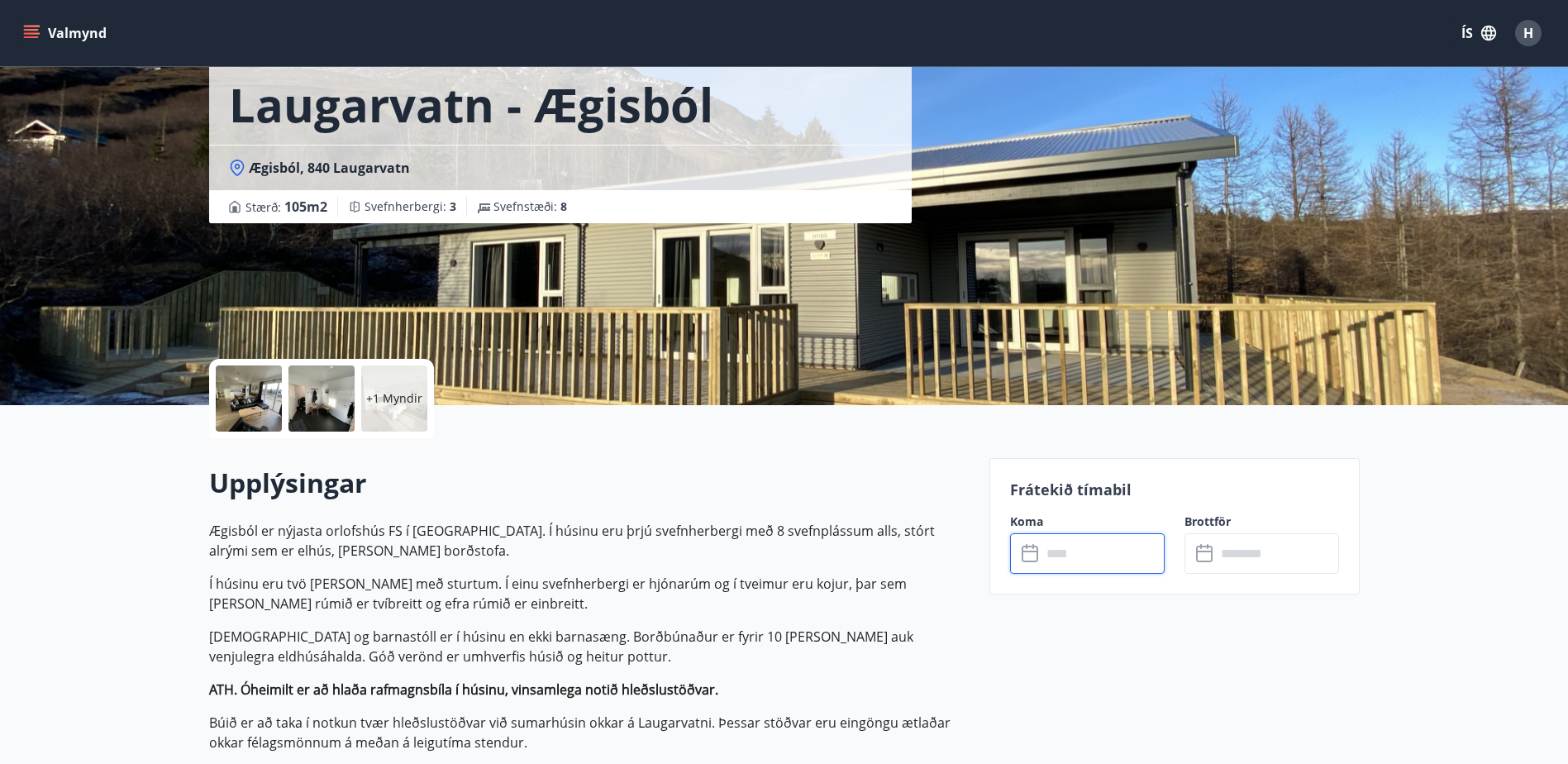
scroll to position [0, 0]
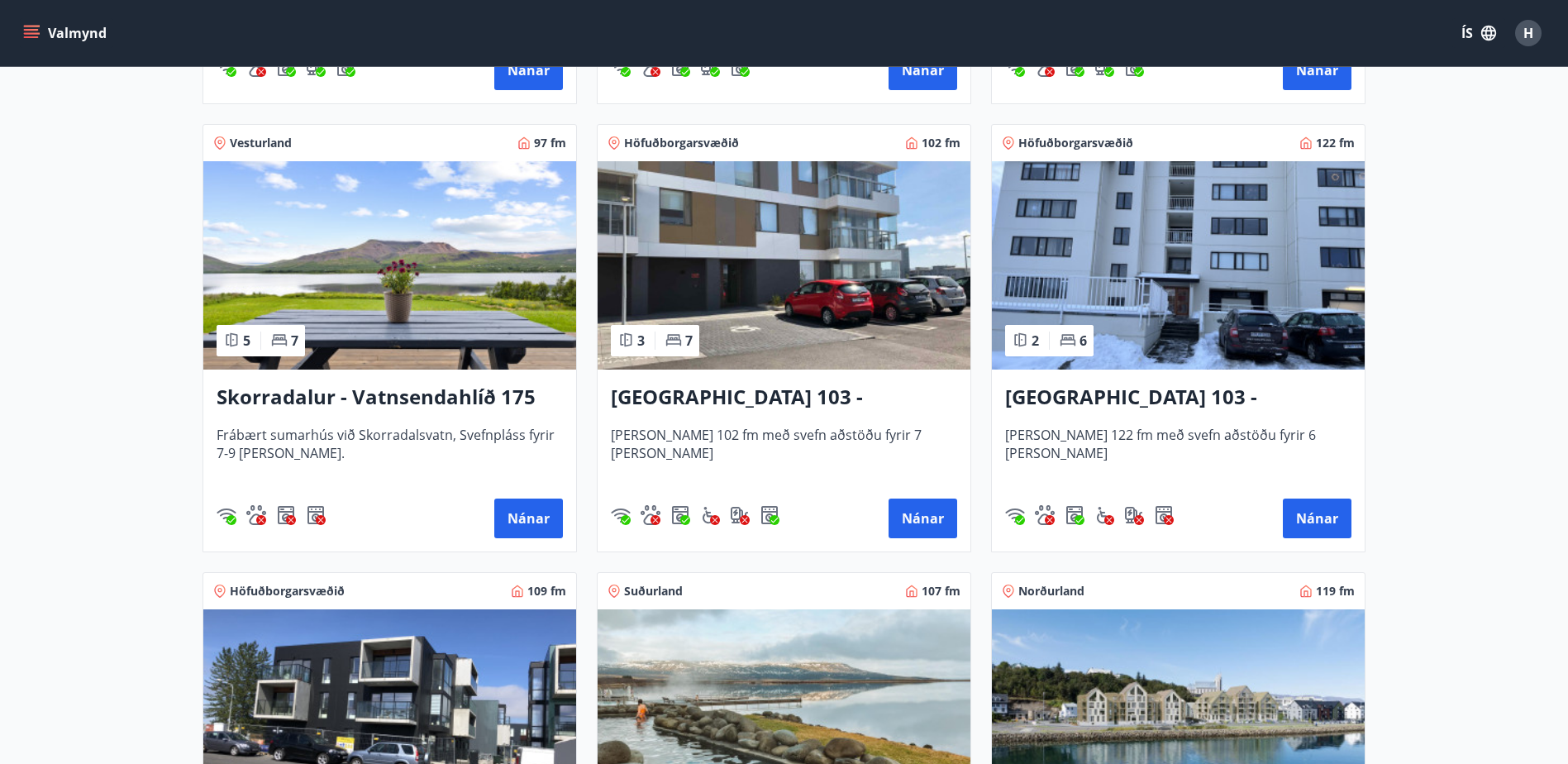
scroll to position [1157, 0]
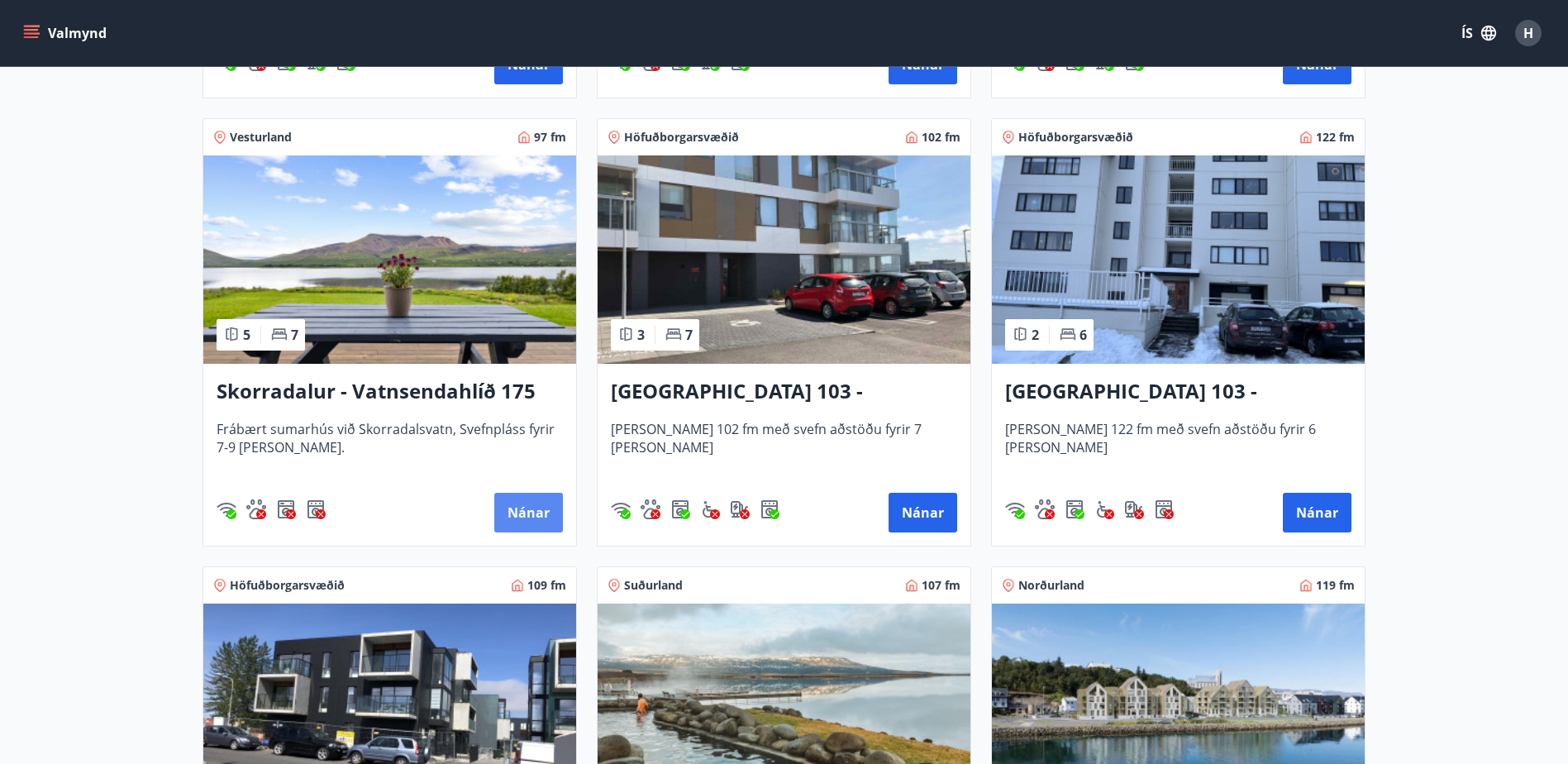
click at [515, 508] on button "Nánar" at bounding box center [529, 512] width 69 height 39
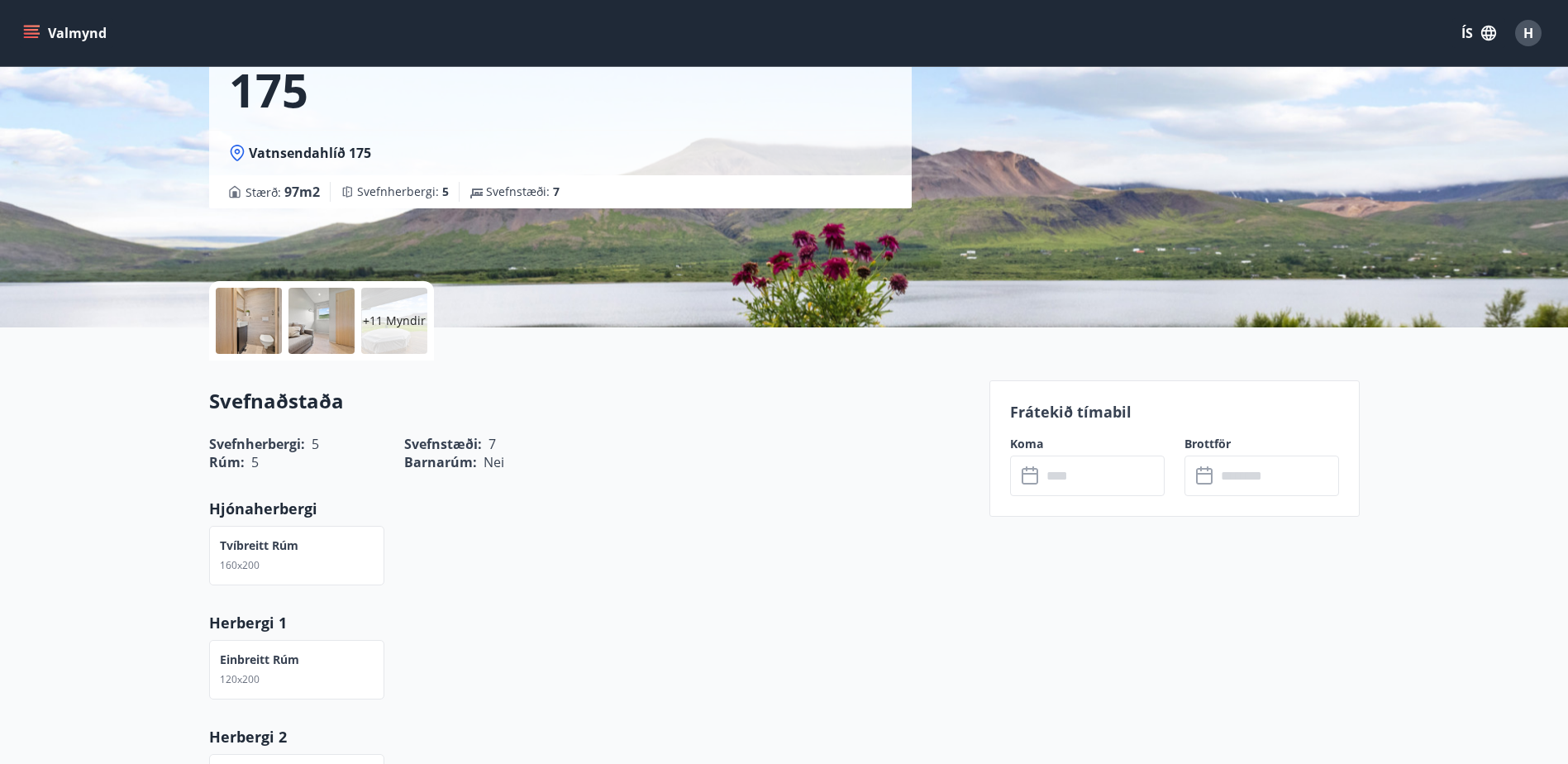
scroll to position [331, 0]
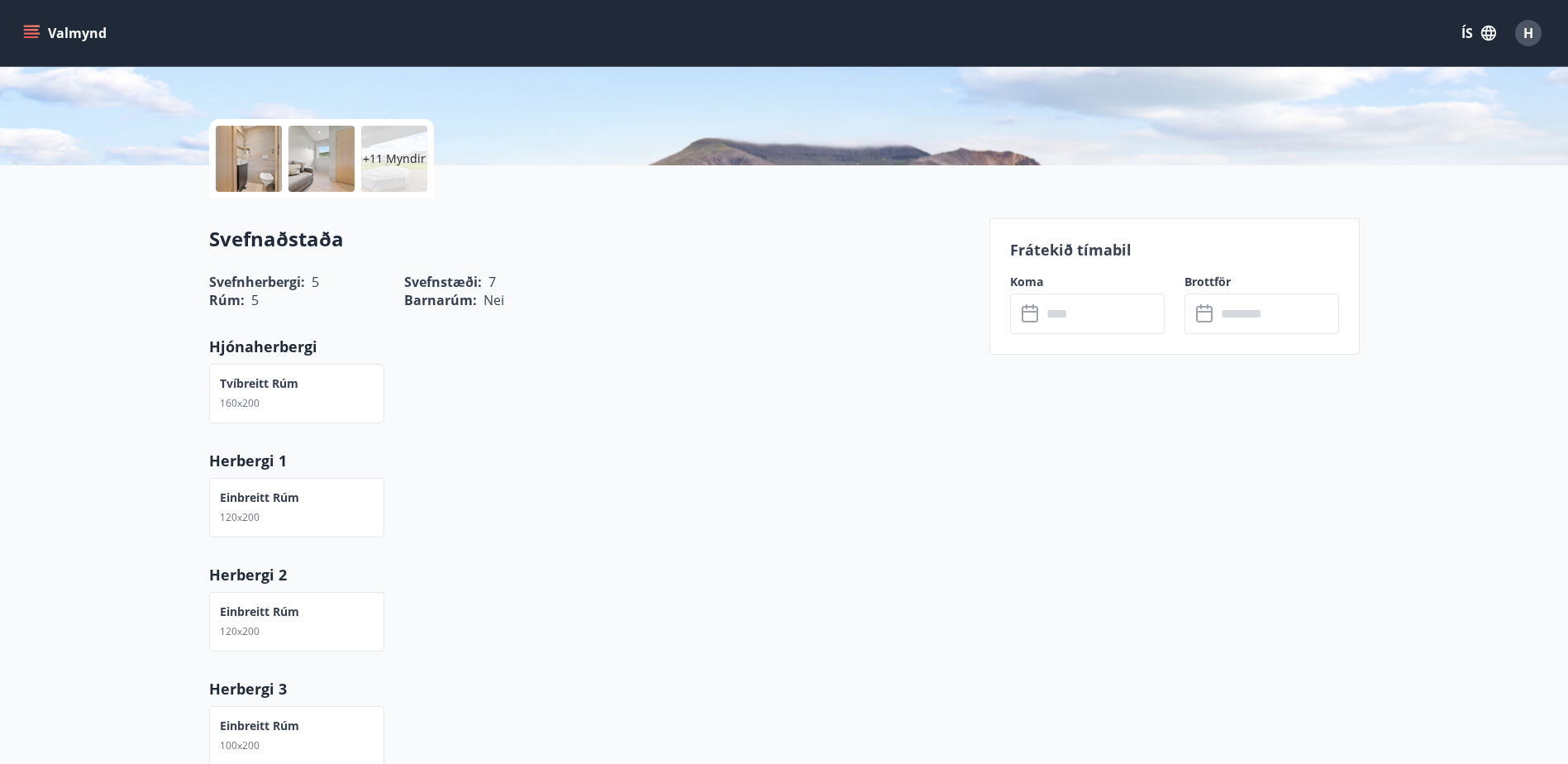
click at [1060, 317] on input "text" at bounding box center [1103, 313] width 123 height 40
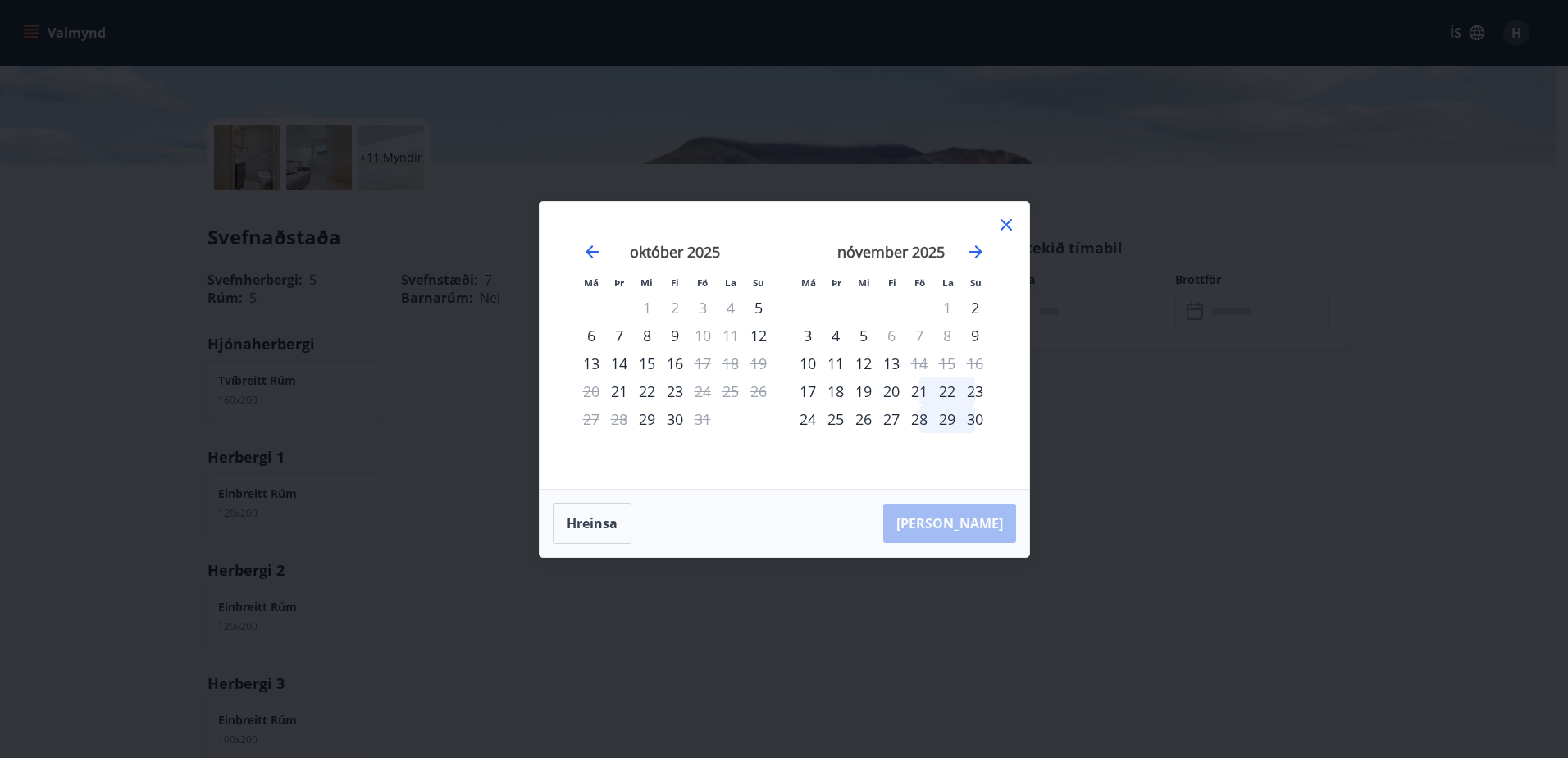
drag, startPoint x: 1008, startPoint y: 221, endPoint x: 1168, endPoint y: 412, distance: 249.2
click at [1008, 222] on icon at bounding box center [1007, 224] width 12 height 12
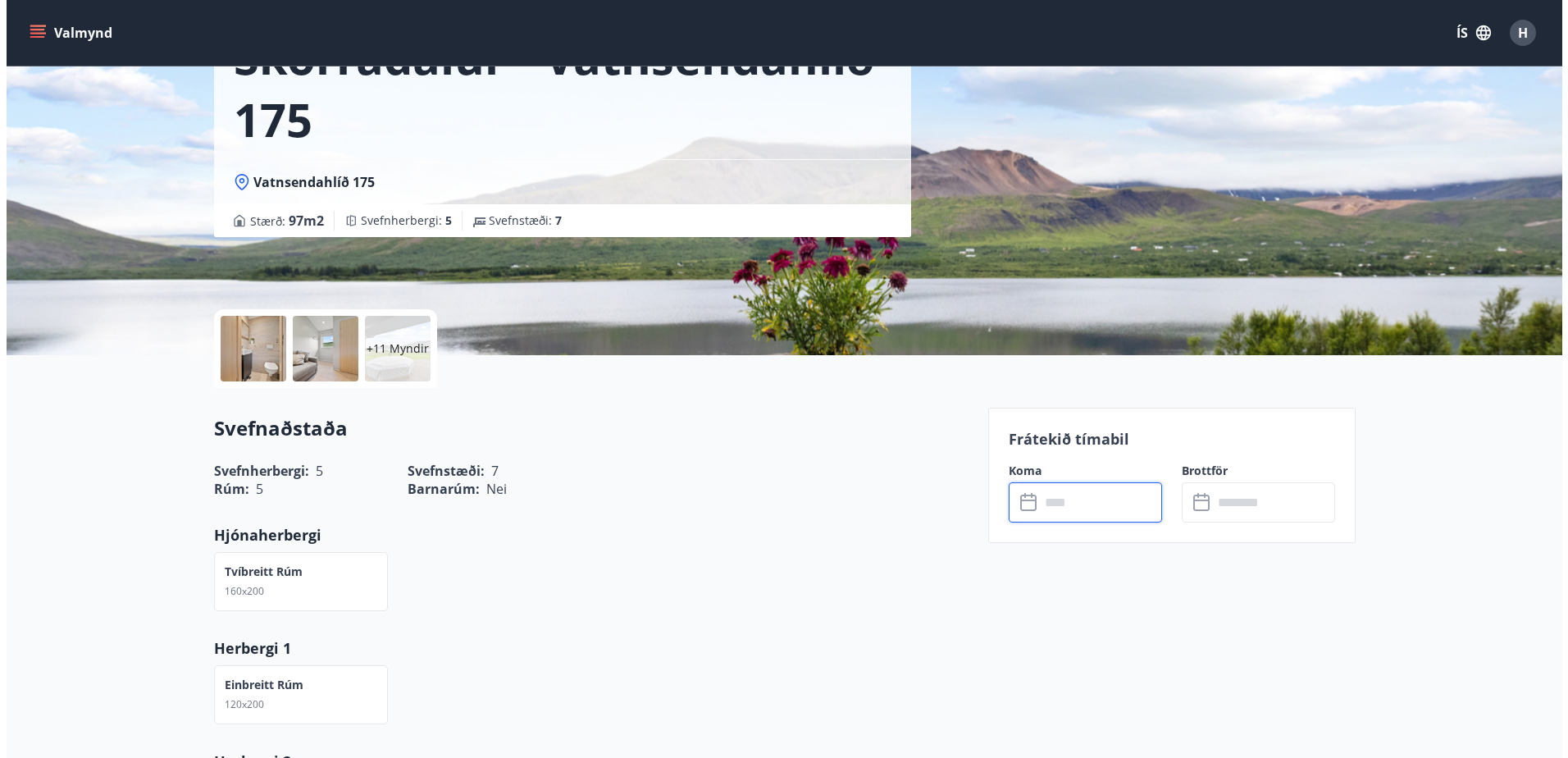
scroll to position [82, 0]
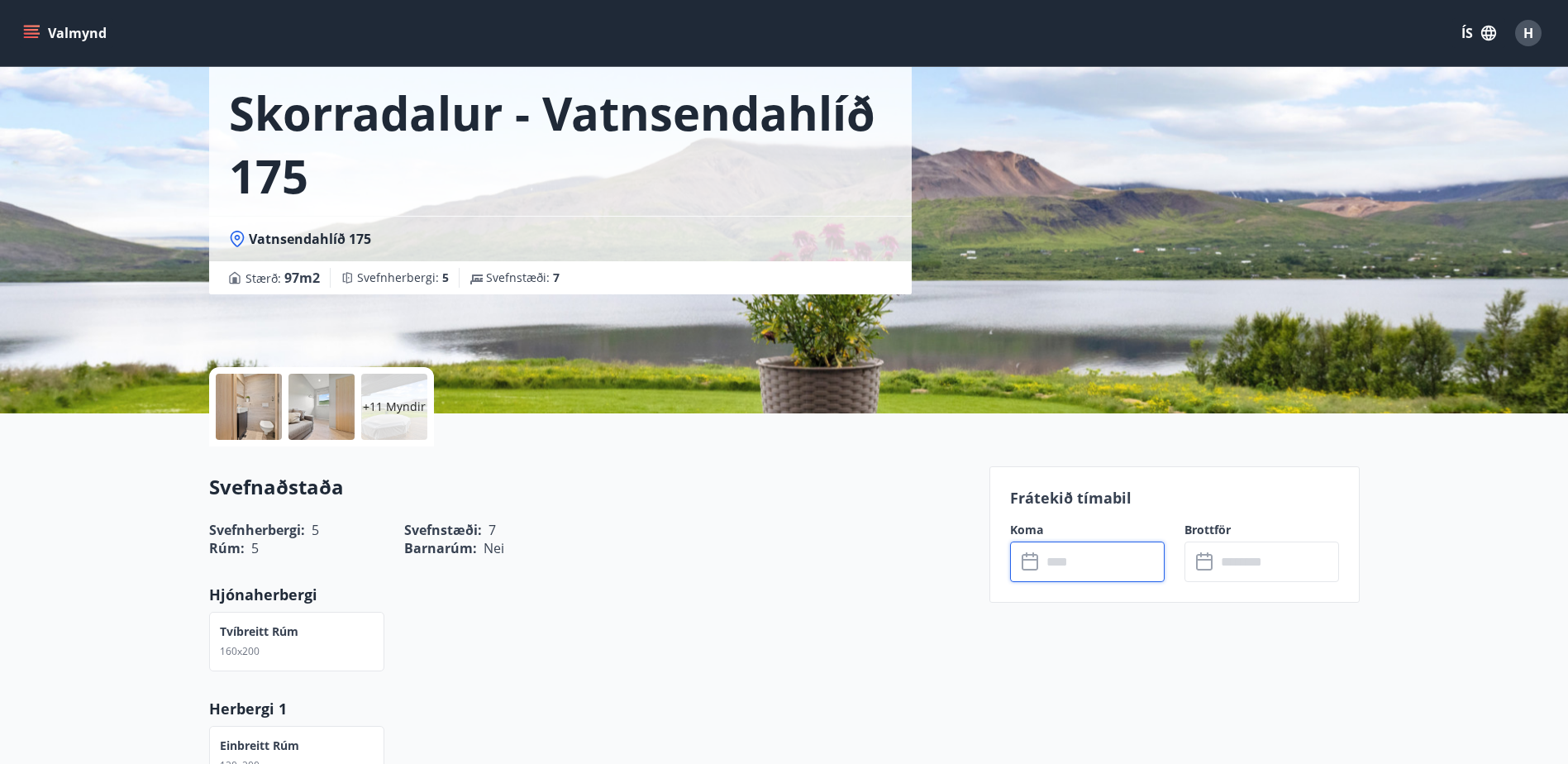
click at [259, 417] on div at bounding box center [248, 406] width 66 height 66
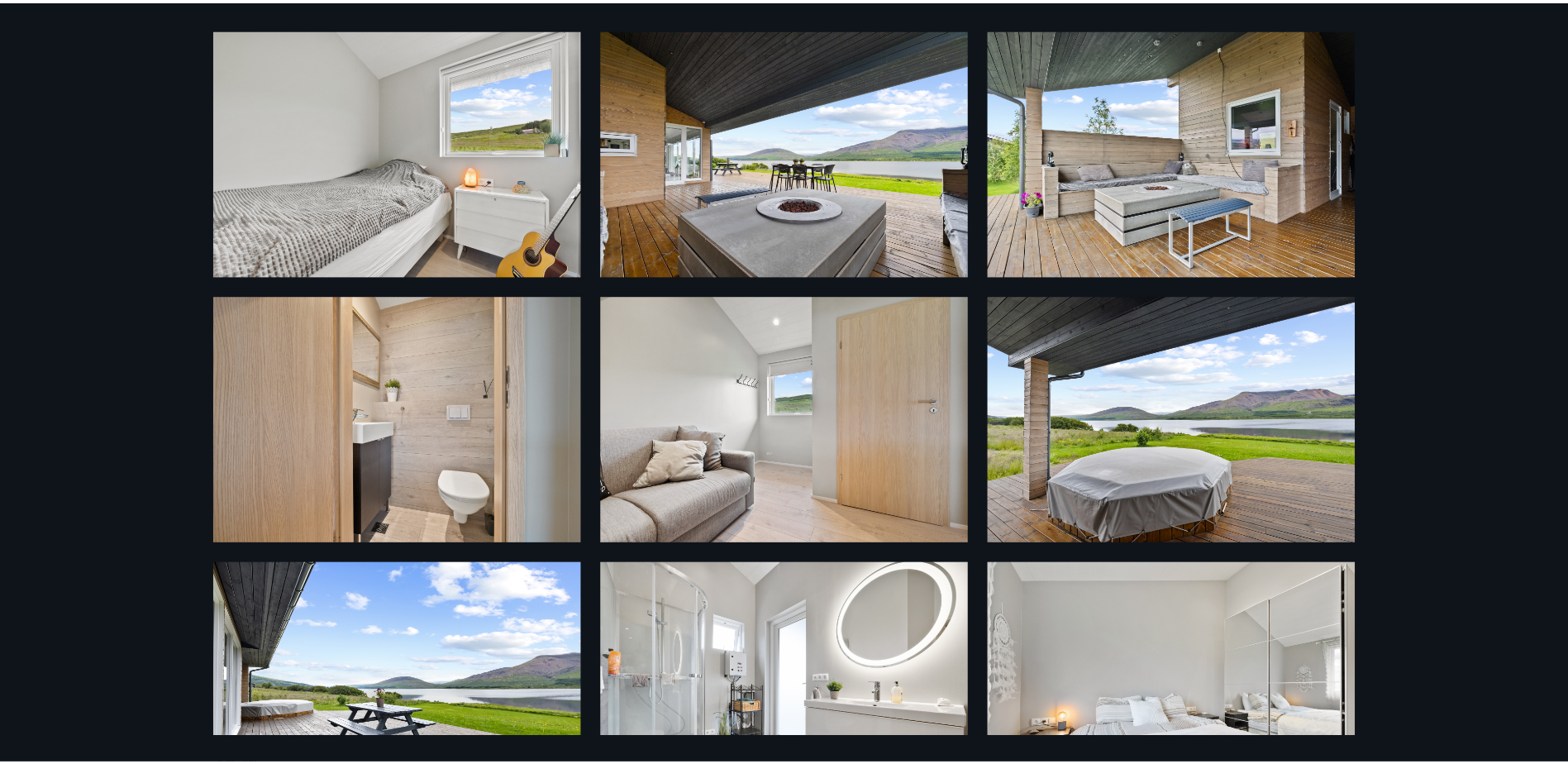
scroll to position [0, 0]
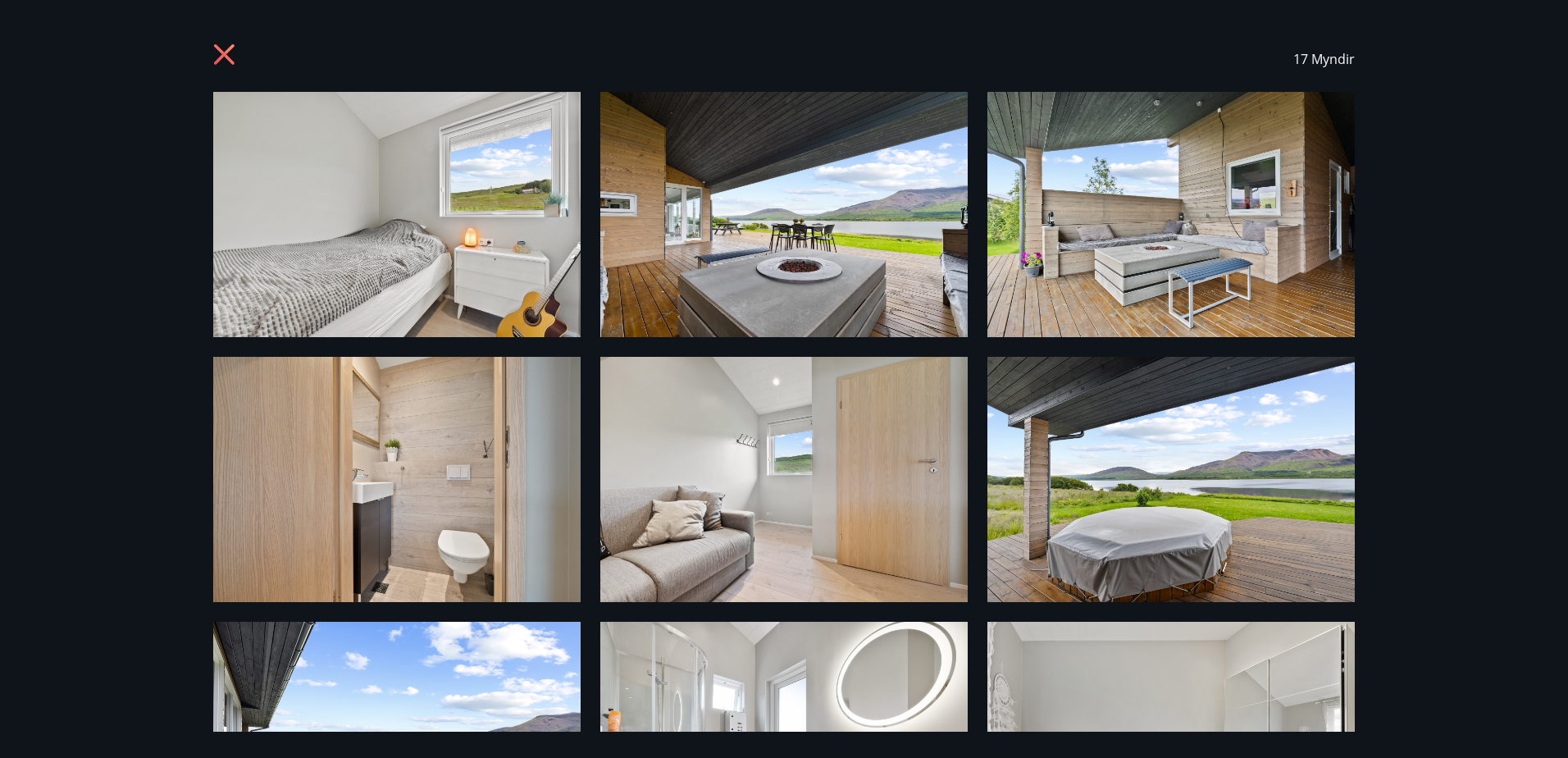
click at [220, 53] on icon at bounding box center [226, 57] width 27 height 27
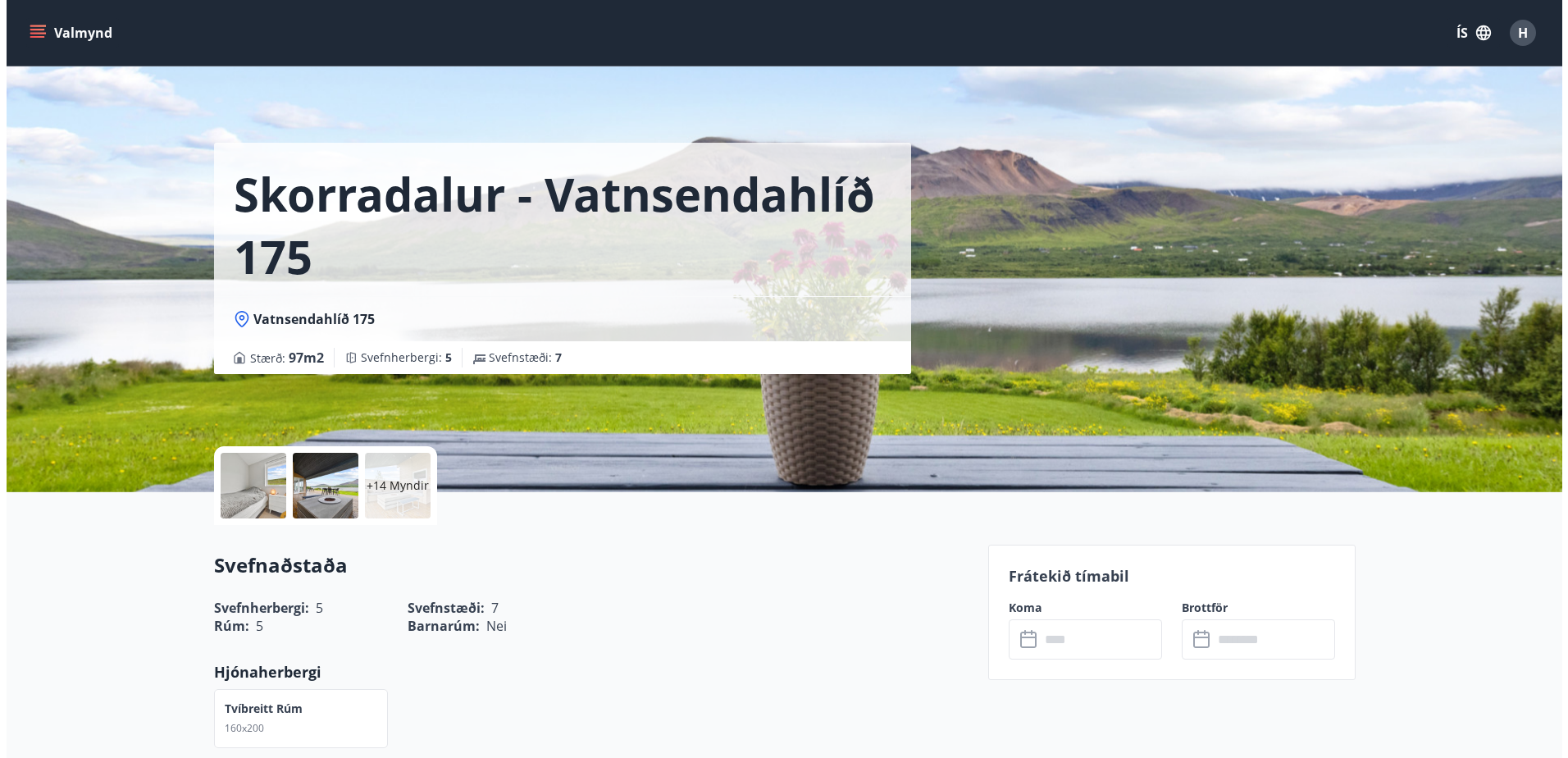
scroll to position [82, 0]
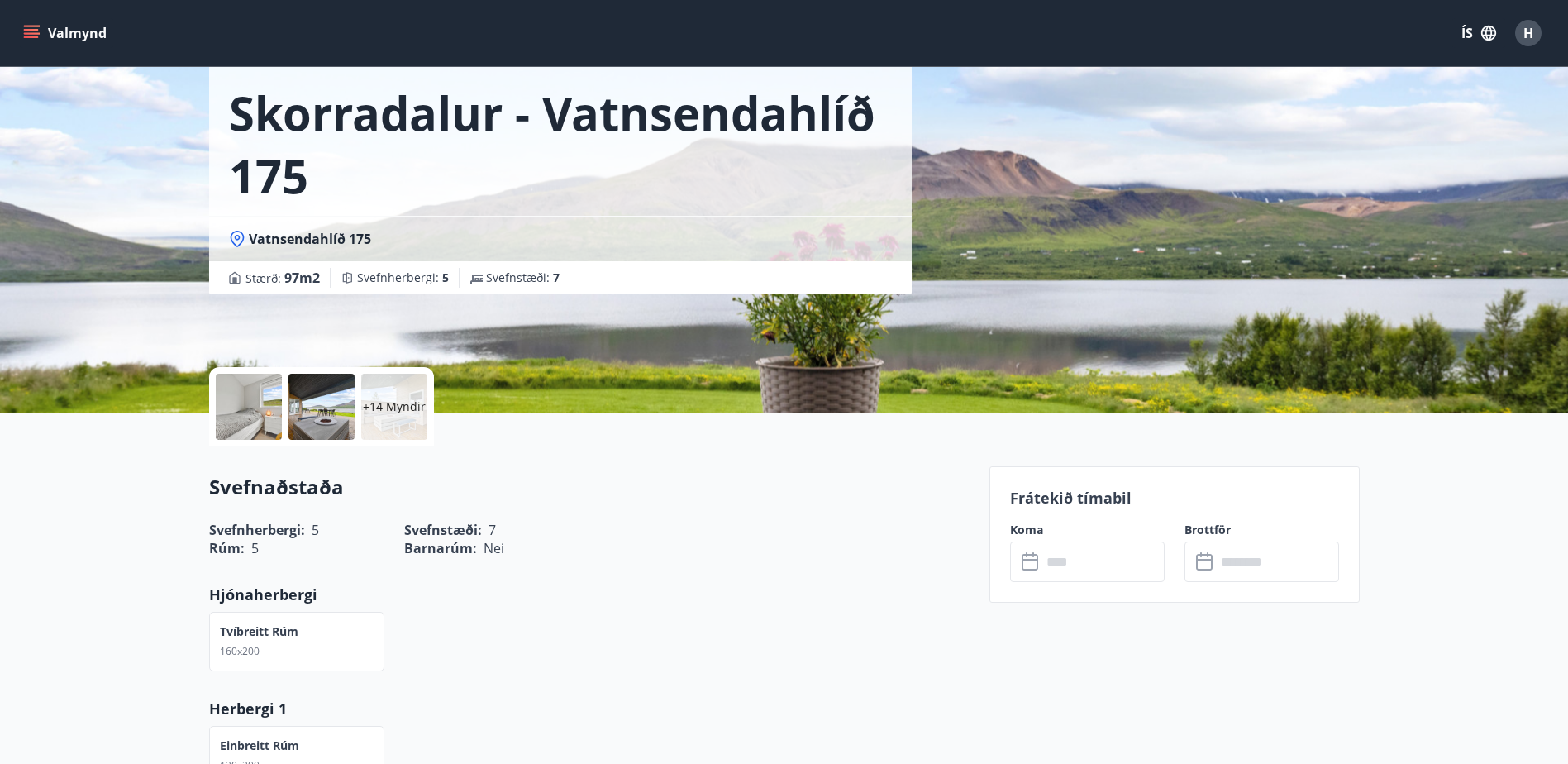
click at [1527, 31] on span "H" at bounding box center [1529, 34] width 10 height 18
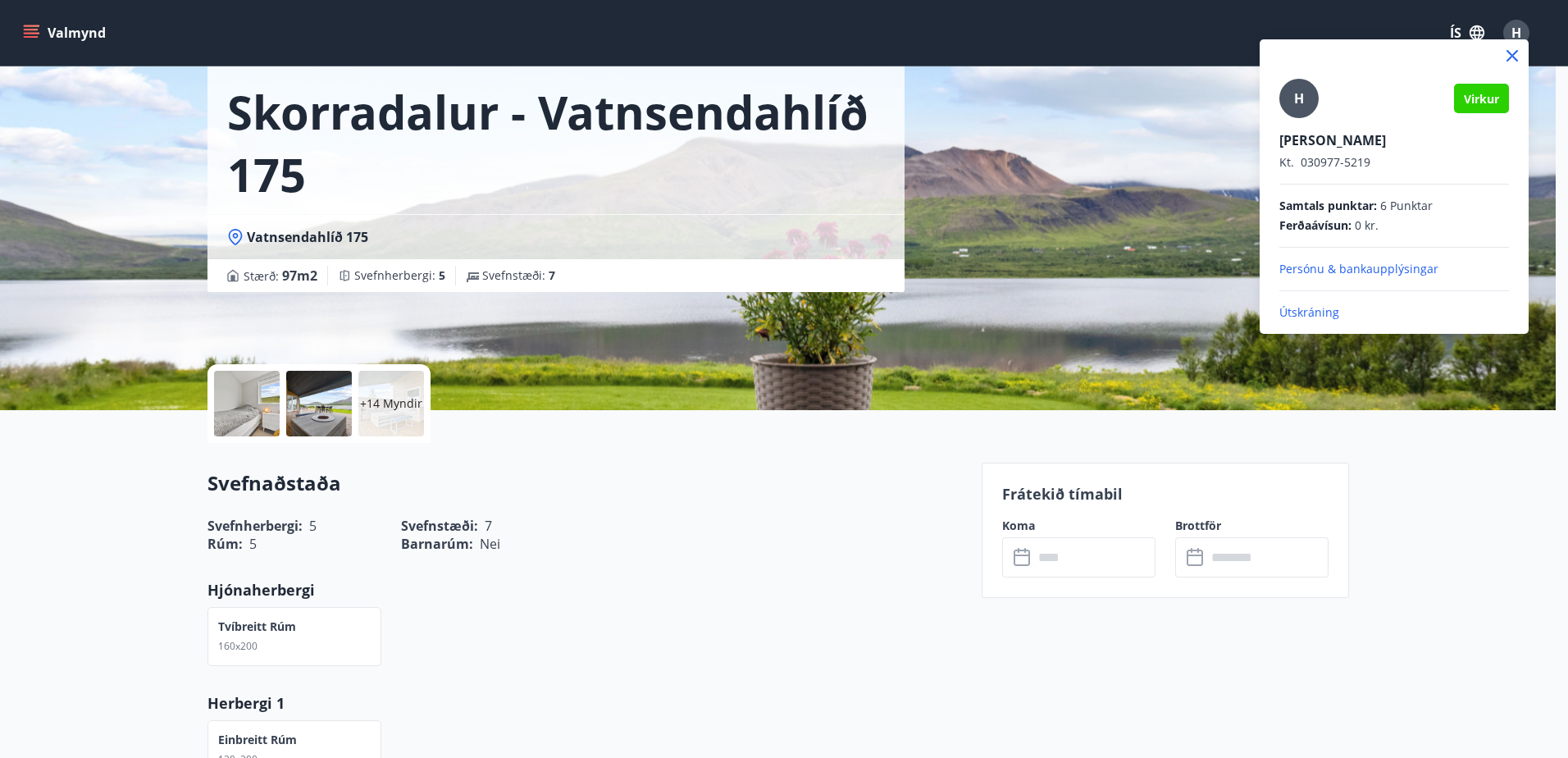
click at [1304, 309] on p "Útskráning" at bounding box center [1394, 313] width 229 height 17
